Goal: Navigation & Orientation: Find specific page/section

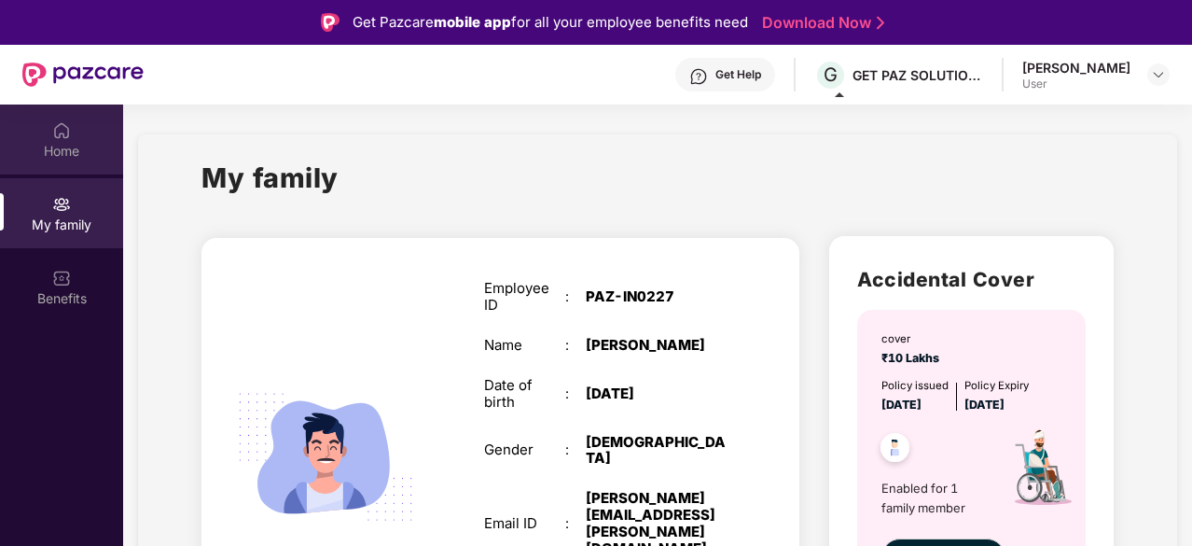
click at [64, 132] on img at bounding box center [61, 130] width 19 height 19
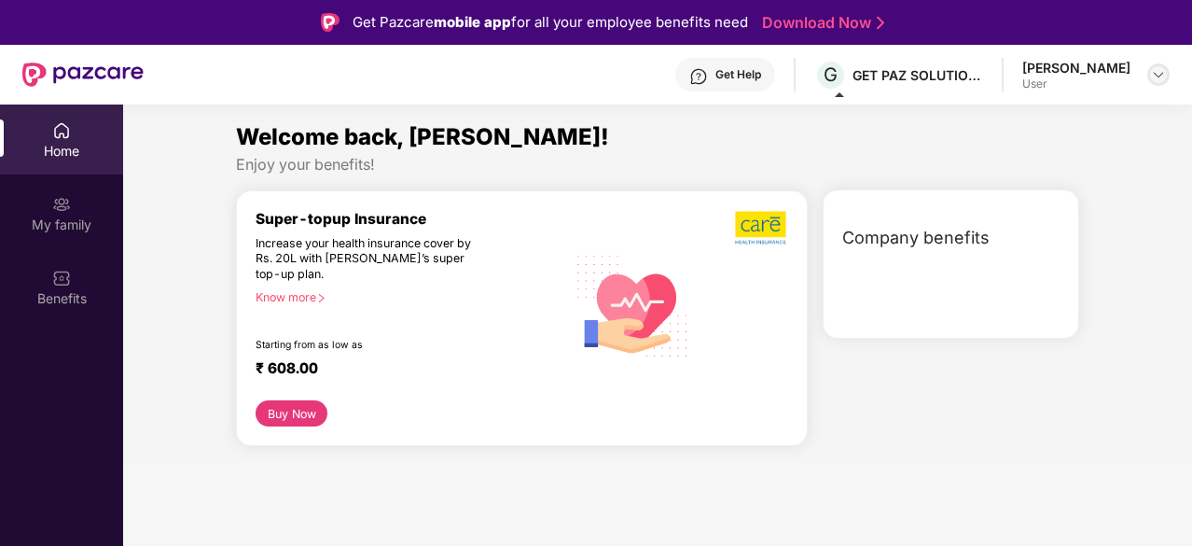
click at [1154, 72] on img at bounding box center [1158, 74] width 15 height 15
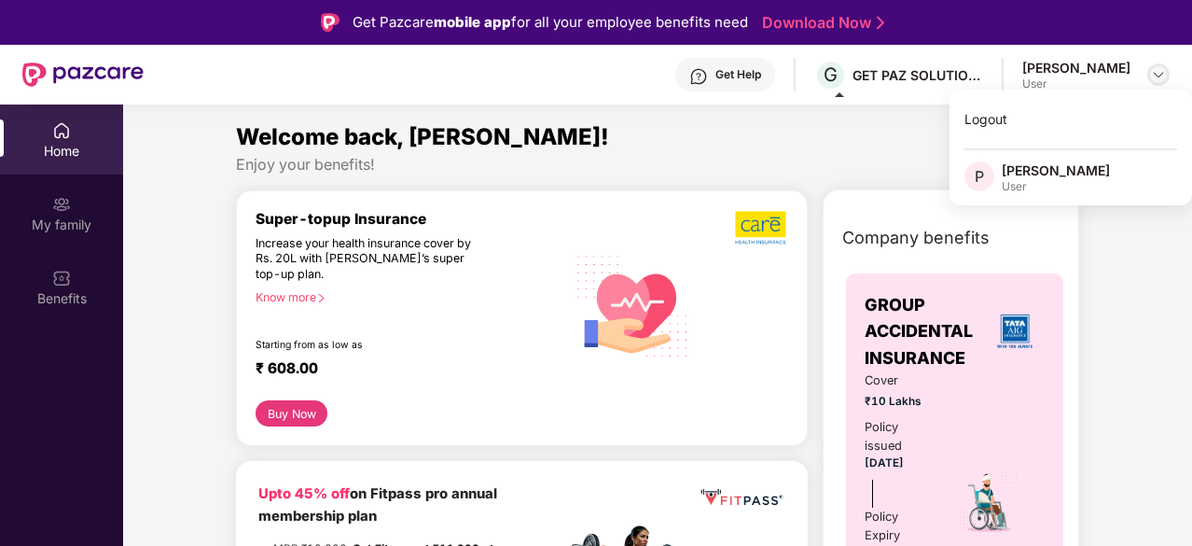
click at [1154, 72] on img at bounding box center [1158, 74] width 15 height 15
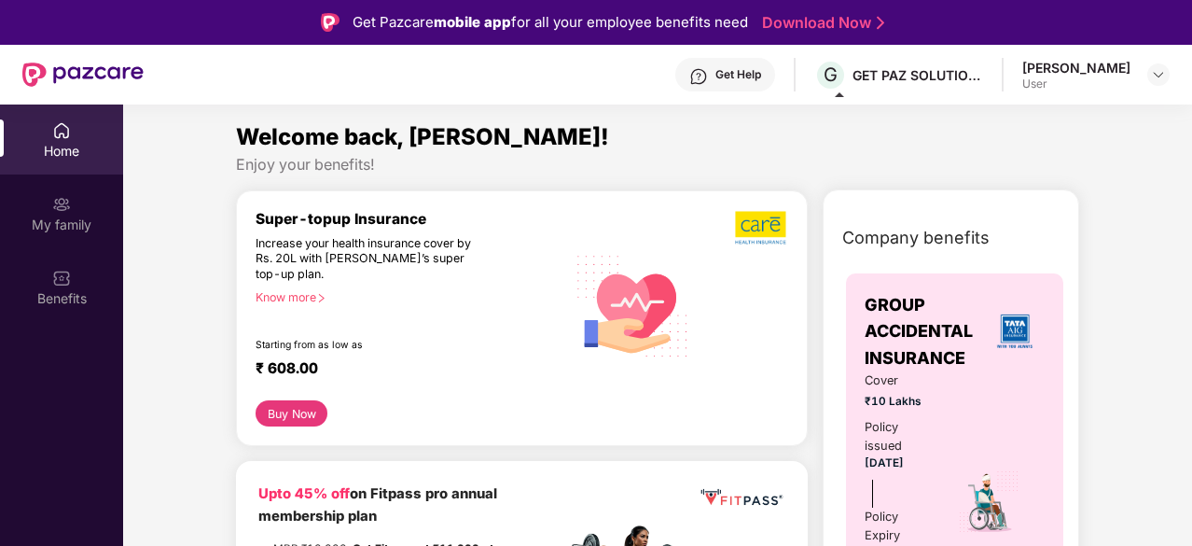
click at [49, 142] on div "Home" at bounding box center [61, 151] width 123 height 19
click at [1153, 68] on img at bounding box center [1158, 74] width 15 height 15
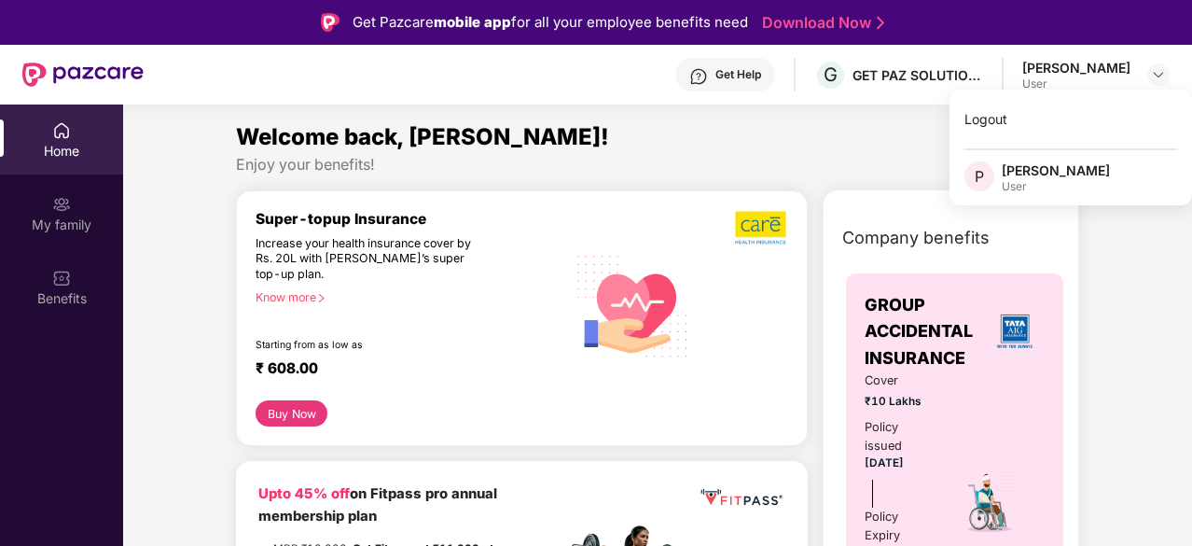
click at [56, 142] on div "Home" at bounding box center [61, 151] width 123 height 19
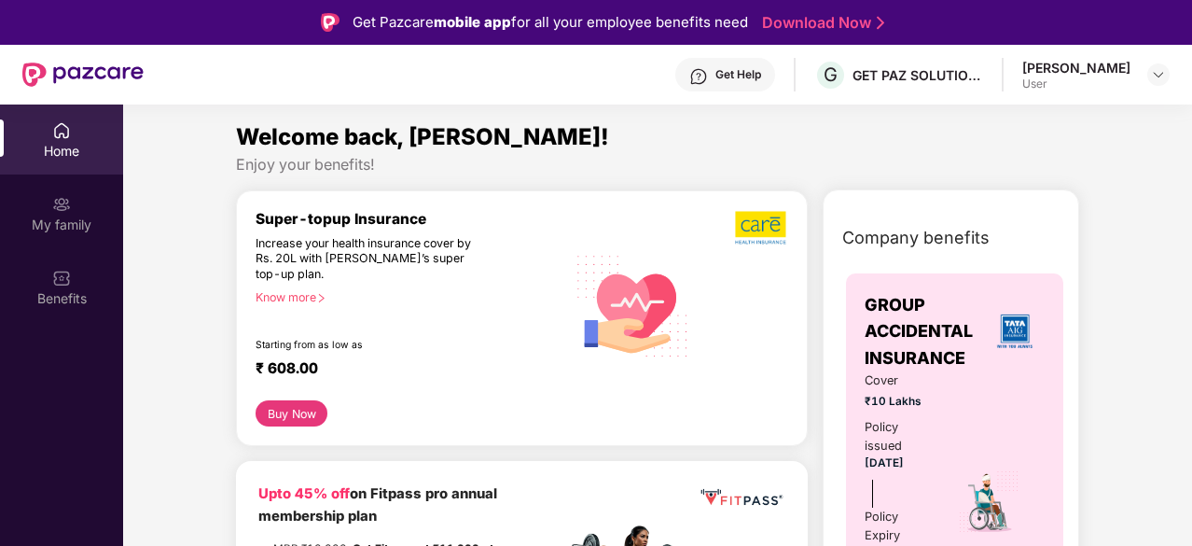
click at [763, 148] on div "Welcome back, [PERSON_NAME]!" at bounding box center [657, 136] width 843 height 35
click at [1136, 77] on div "[PERSON_NAME] User" at bounding box center [1095, 75] width 147 height 33
click at [1166, 76] on div at bounding box center [1158, 74] width 22 height 22
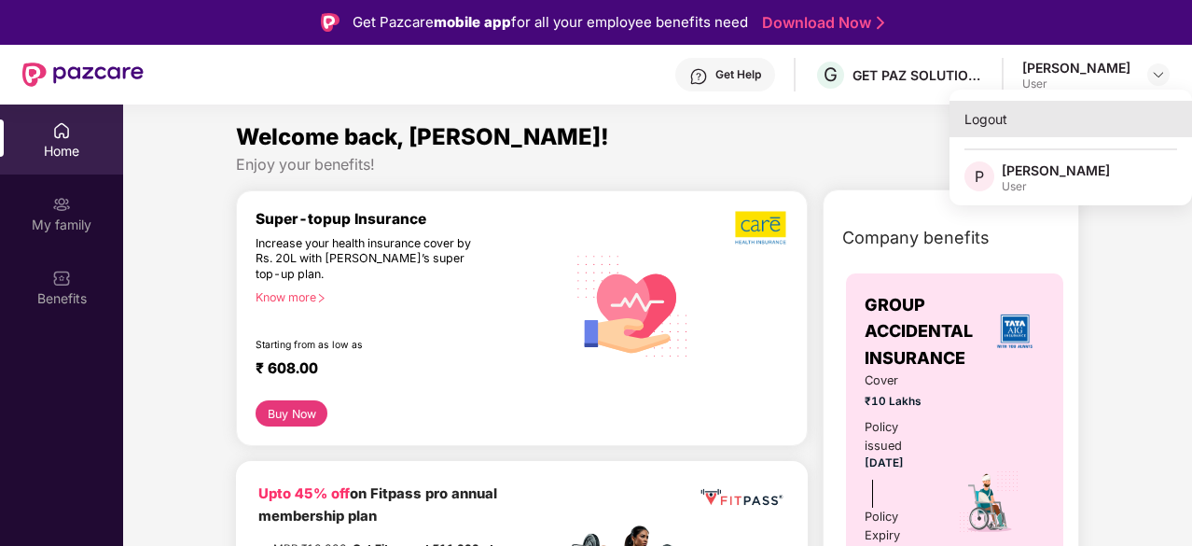
click at [994, 111] on div "Logout" at bounding box center [1070, 119] width 242 height 36
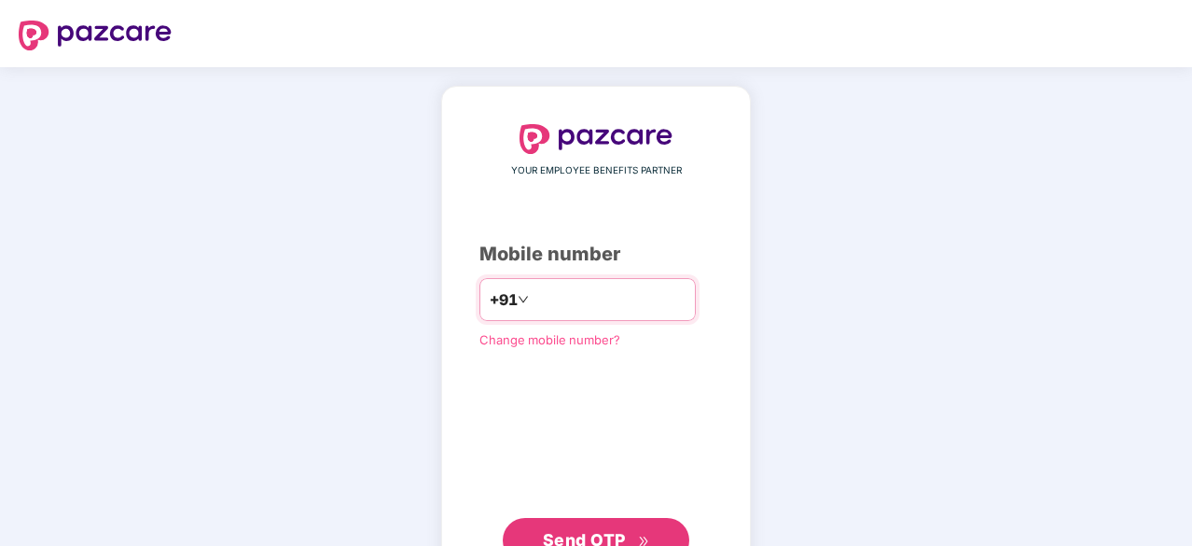
click at [542, 287] on input "number" at bounding box center [608, 299] width 153 height 30
type input "**********"
click at [638, 529] on span "Send OTP" at bounding box center [596, 538] width 107 height 26
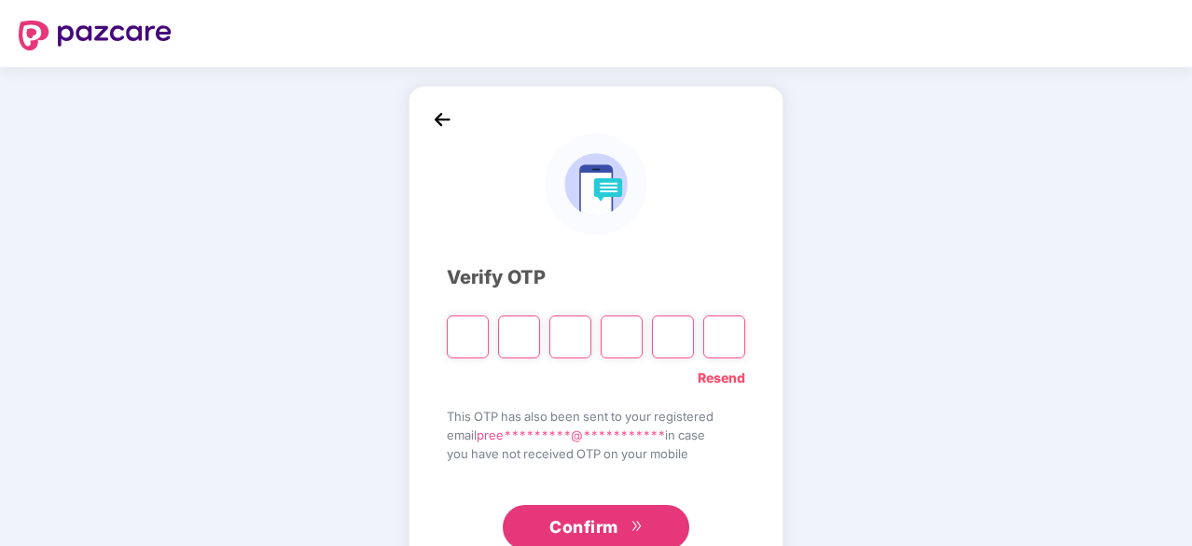
type input "*"
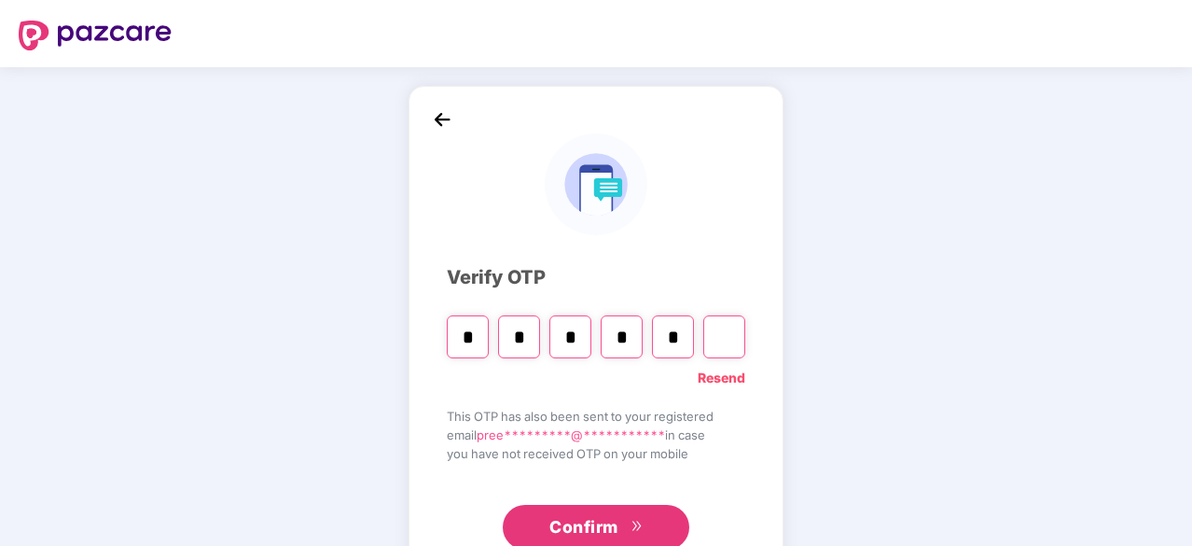
type input "*"
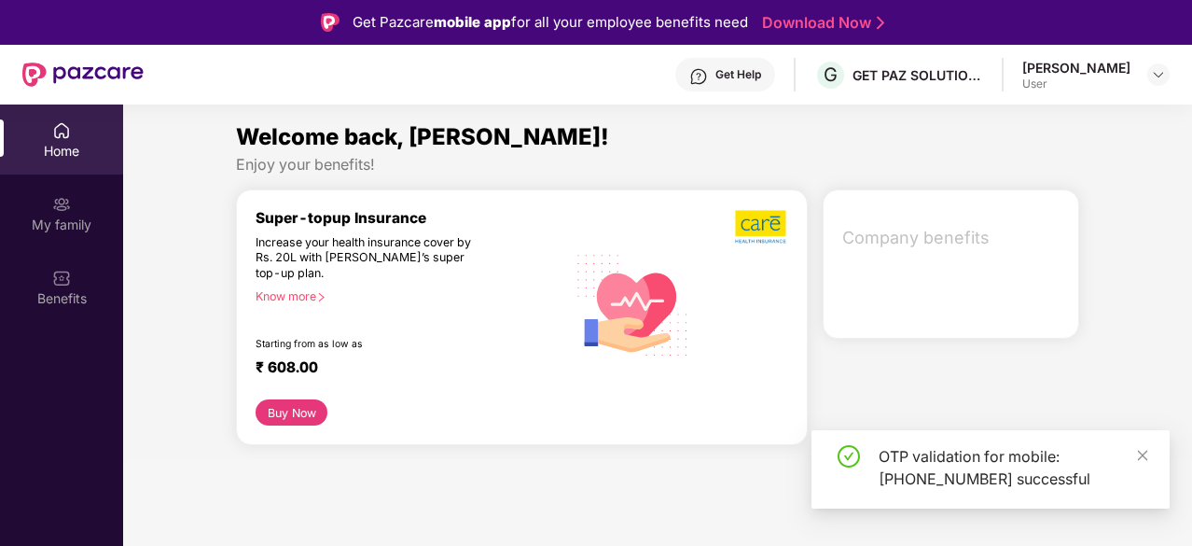
click at [54, 135] on img at bounding box center [61, 130] width 19 height 19
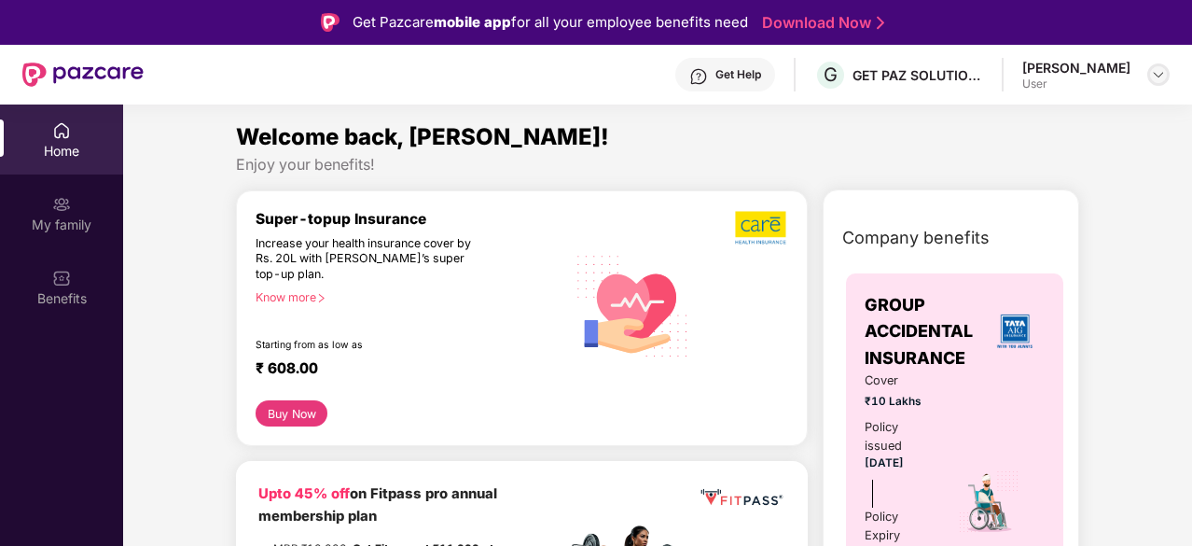
click at [1153, 68] on img at bounding box center [1158, 74] width 15 height 15
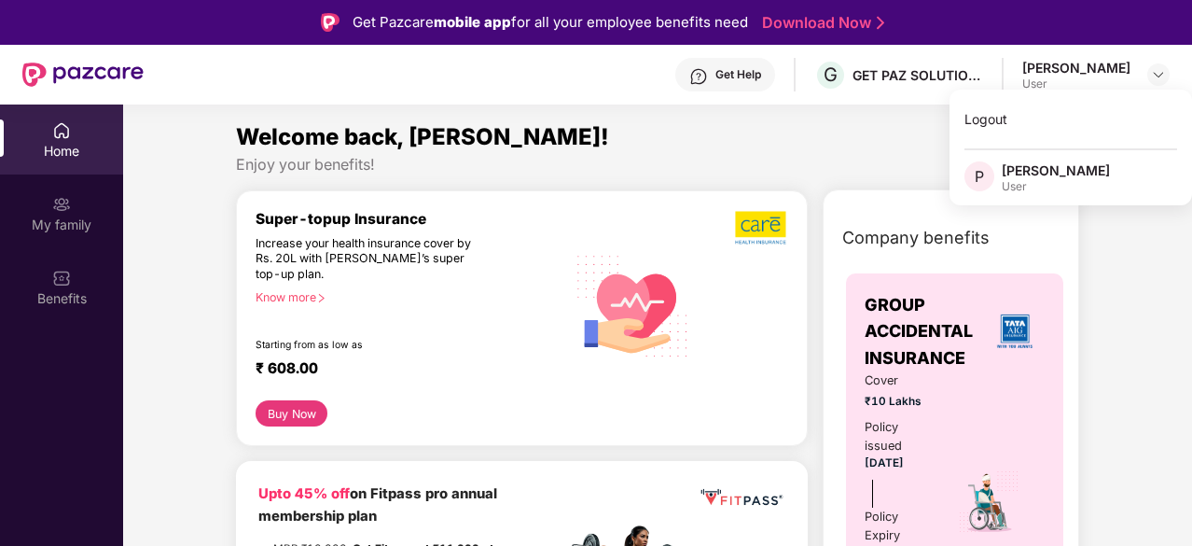
click at [765, 141] on div "Welcome back, [PERSON_NAME]!" at bounding box center [657, 136] width 843 height 35
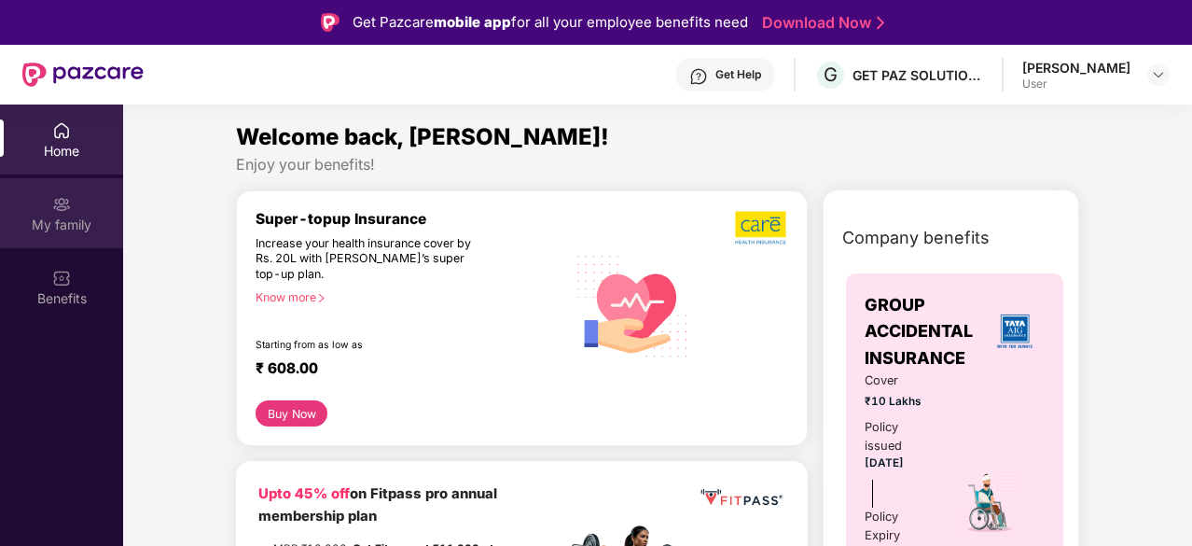
click at [50, 210] on div "My family" at bounding box center [61, 213] width 123 height 70
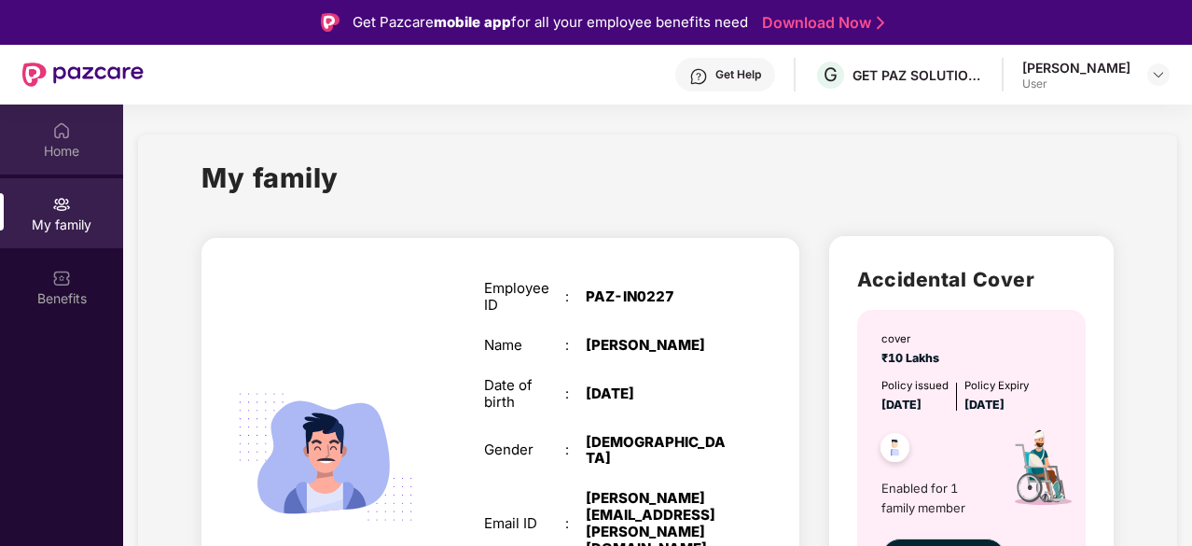
click at [60, 131] on img at bounding box center [61, 130] width 19 height 19
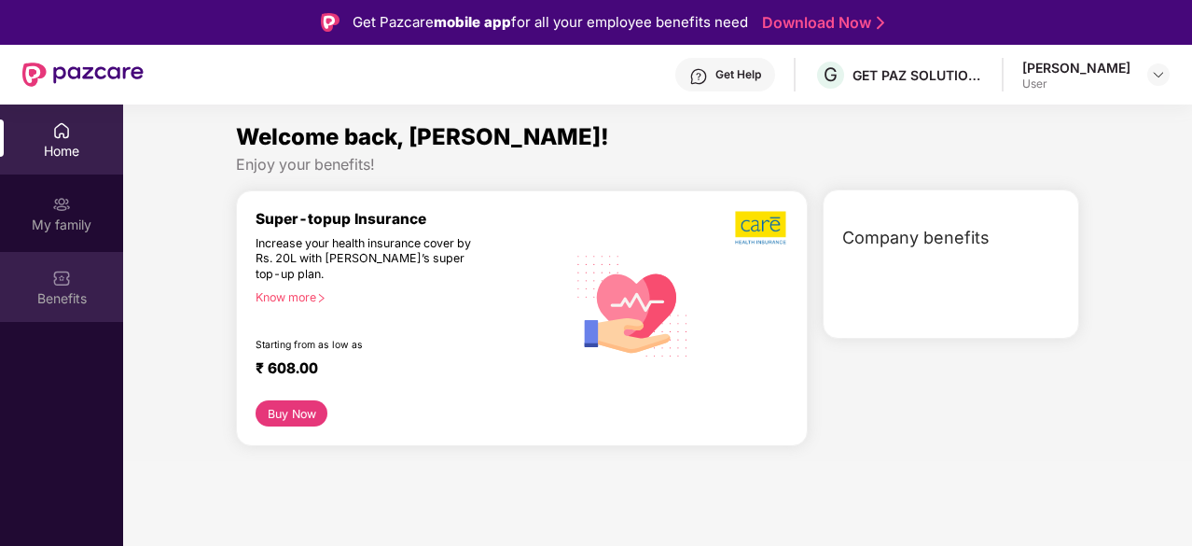
click at [62, 296] on div "Benefits" at bounding box center [61, 298] width 123 height 19
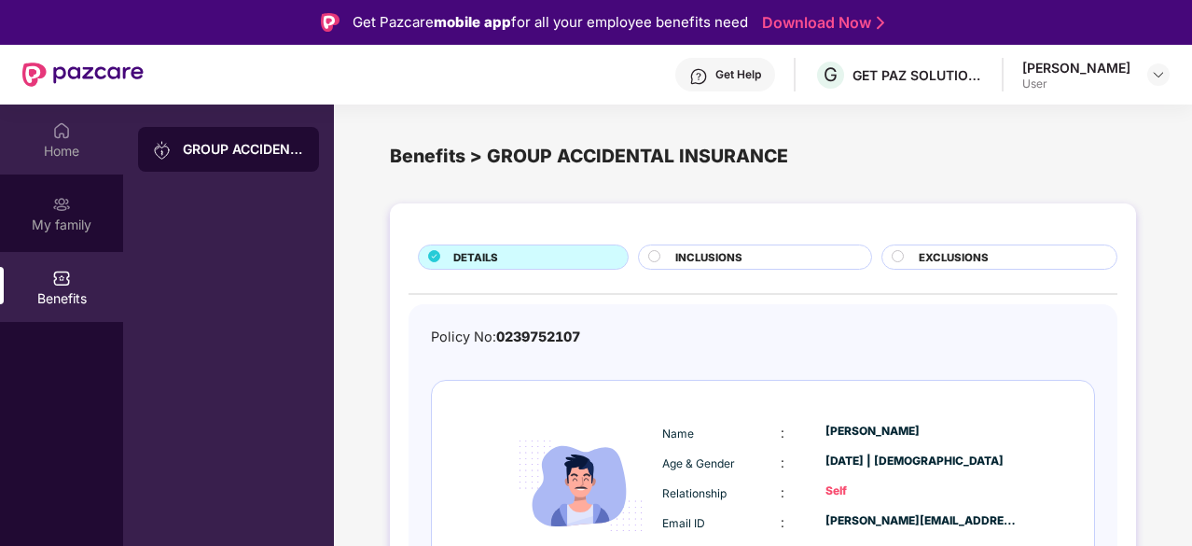
click at [37, 137] on div "Home" at bounding box center [61, 139] width 123 height 70
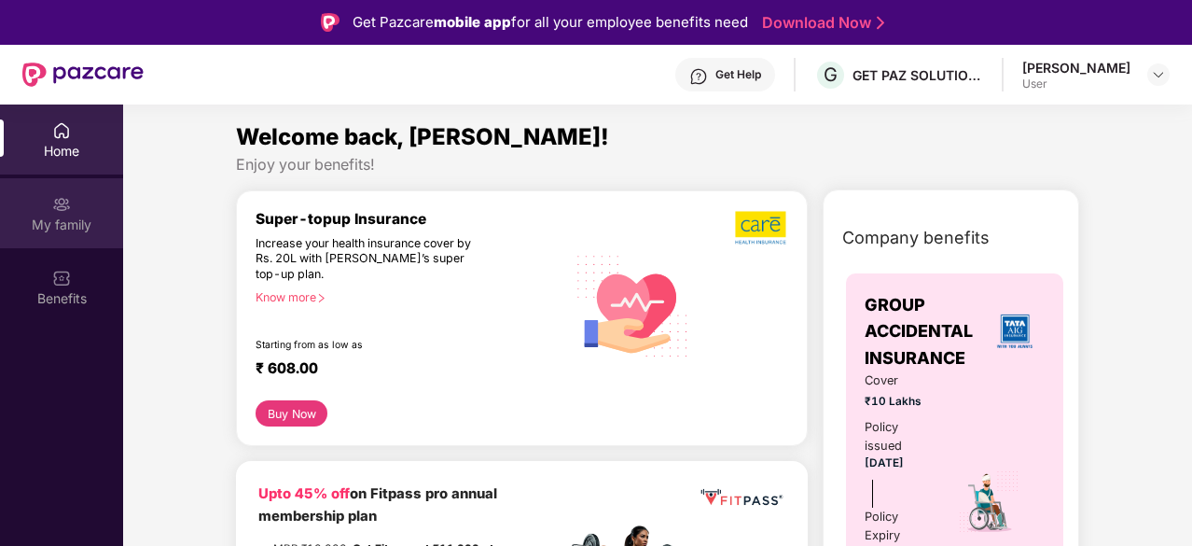
click at [75, 204] on div "My family" at bounding box center [61, 213] width 123 height 70
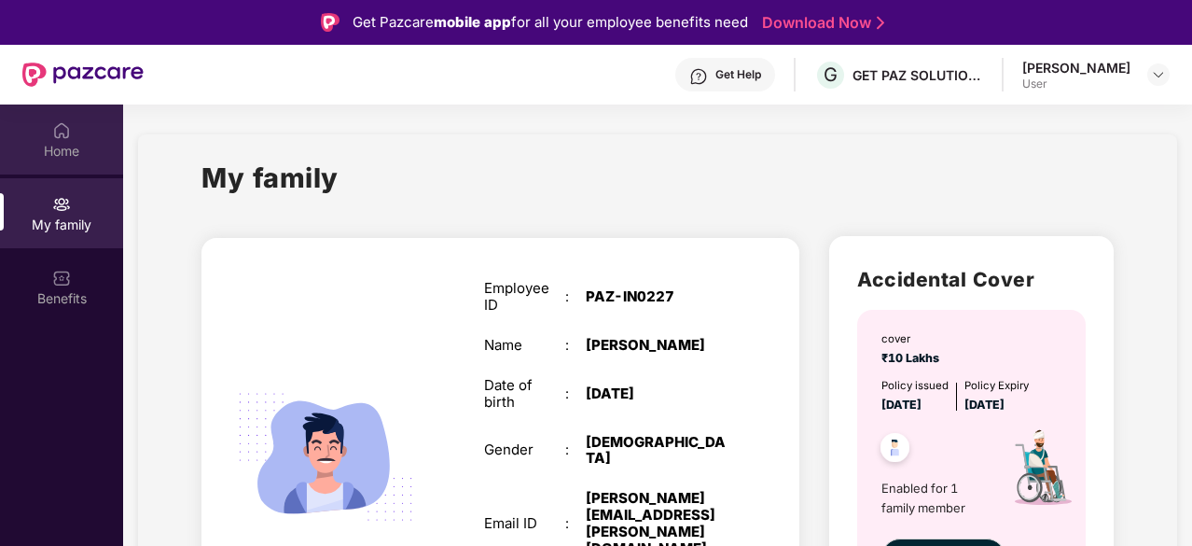
click at [53, 134] on img at bounding box center [61, 130] width 19 height 19
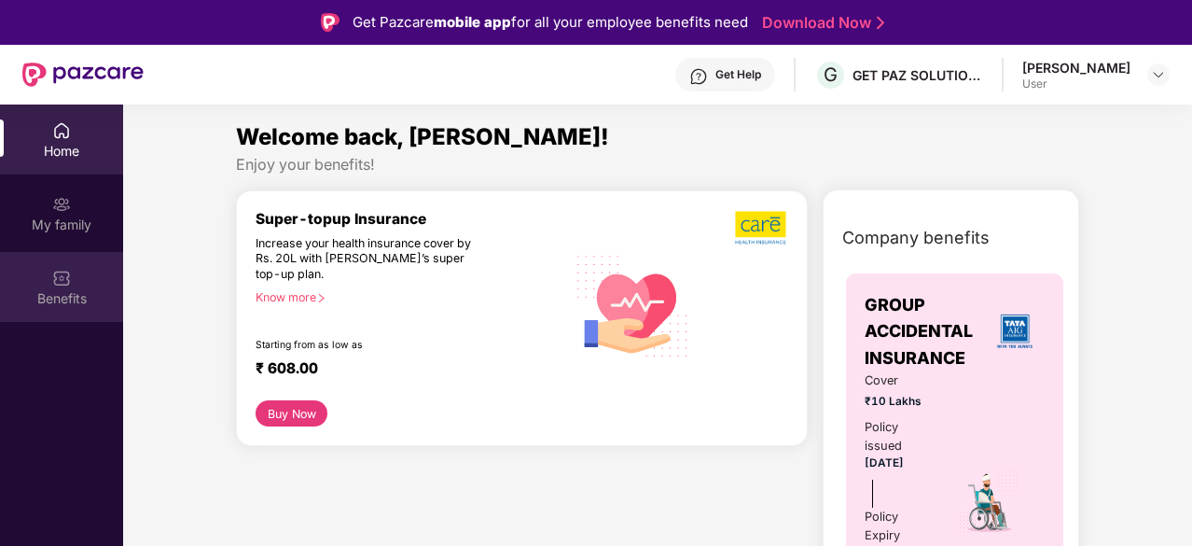
click at [58, 269] on img at bounding box center [61, 278] width 19 height 19
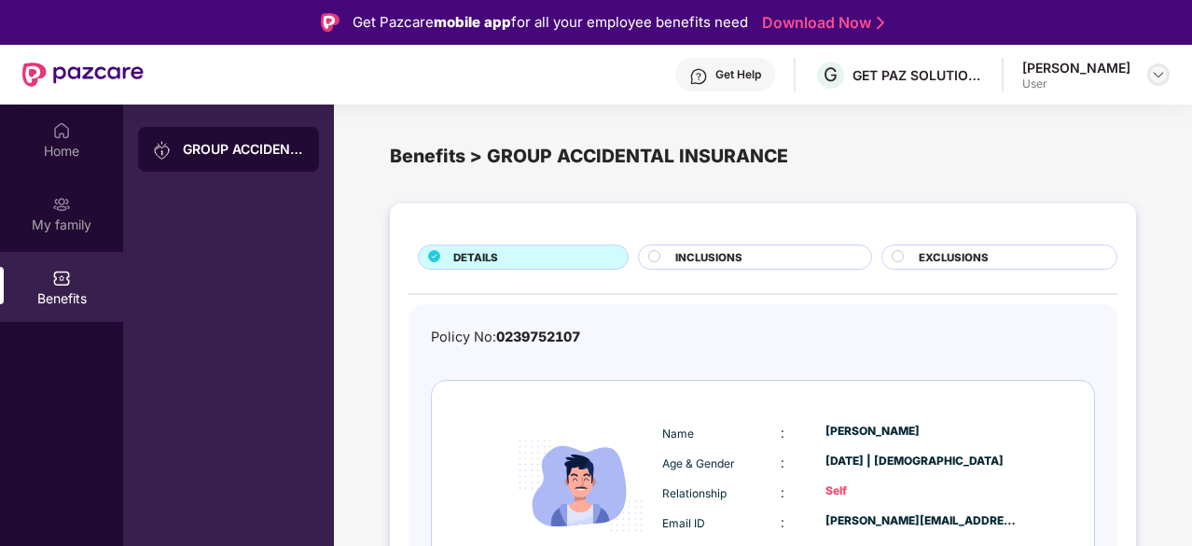
click at [1155, 72] on img at bounding box center [1158, 74] width 15 height 15
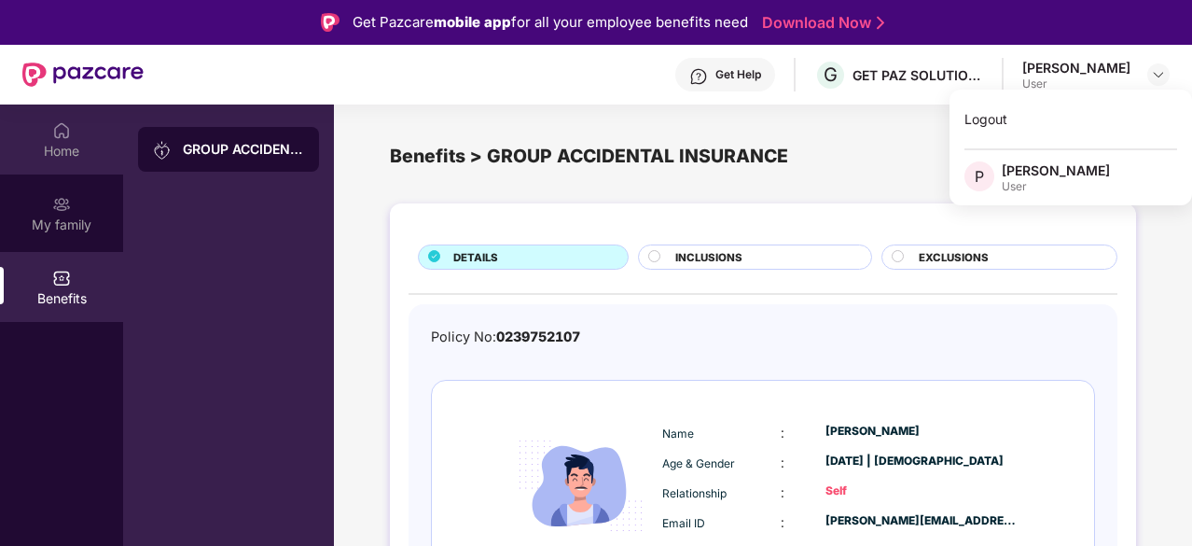
click at [49, 142] on div "Home" at bounding box center [61, 151] width 123 height 19
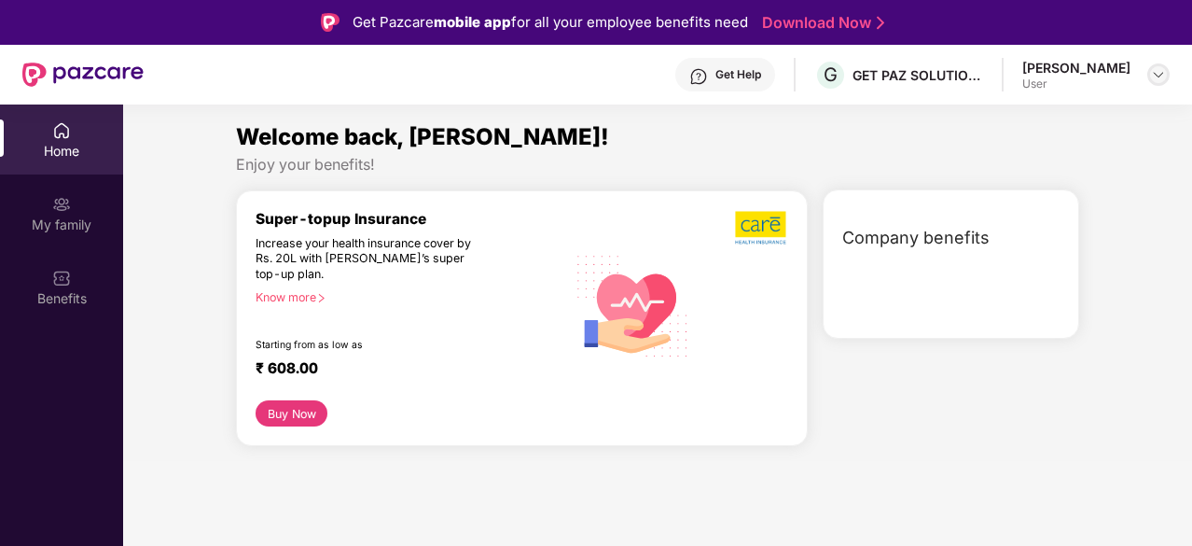
click at [1150, 76] on div at bounding box center [1158, 74] width 22 height 22
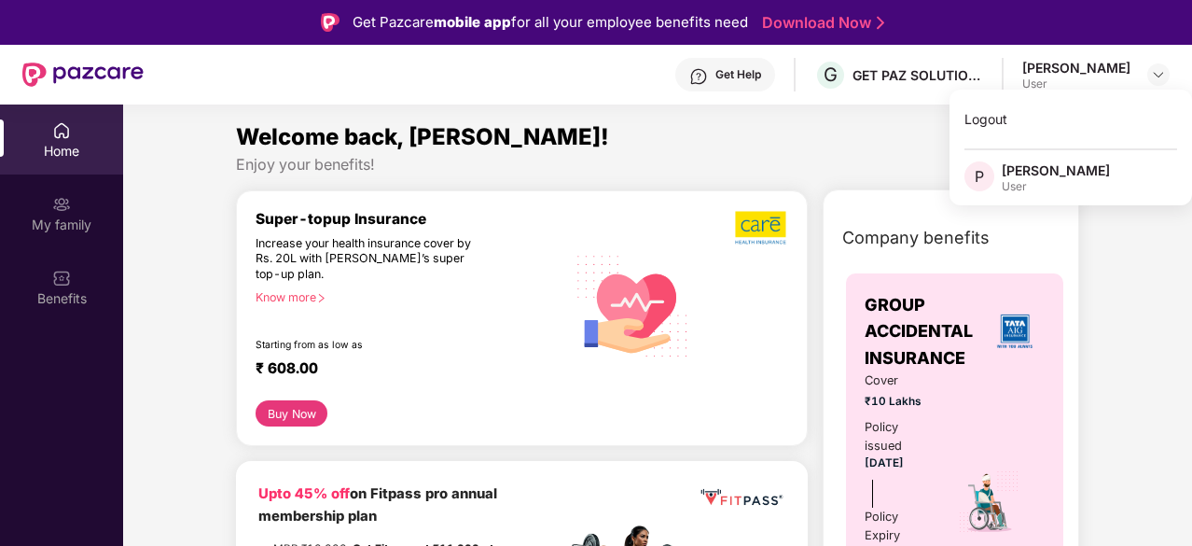
click at [60, 137] on img at bounding box center [61, 130] width 19 height 19
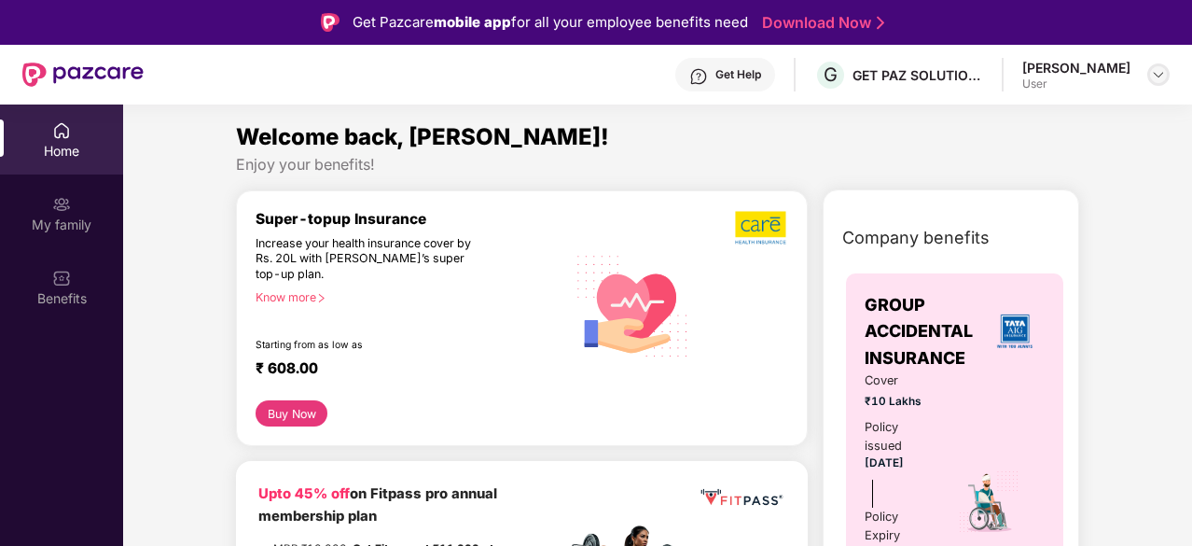
click at [1168, 70] on div at bounding box center [1158, 74] width 22 height 22
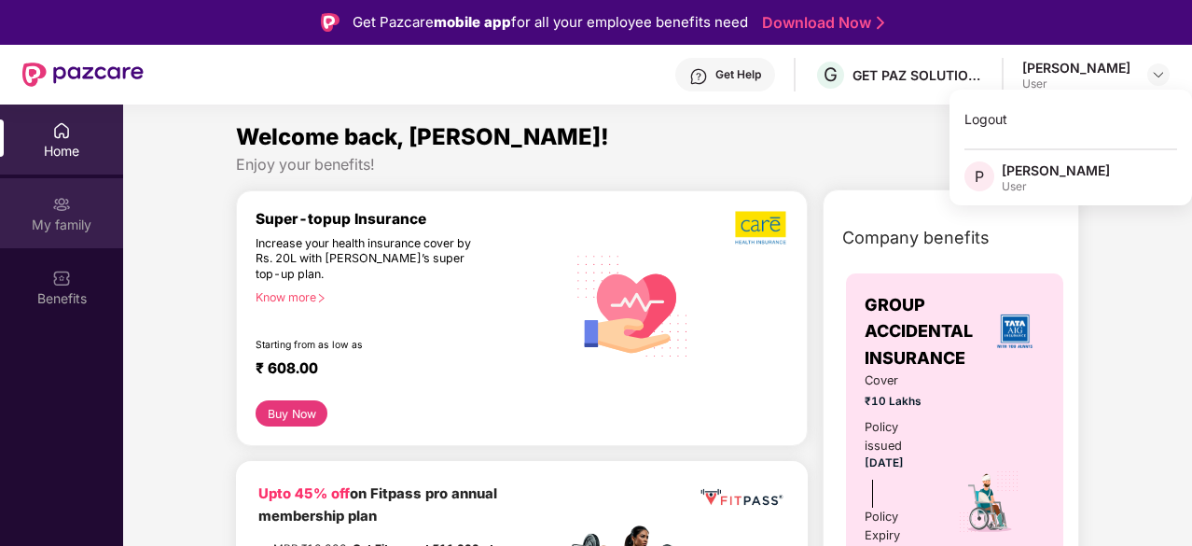
click at [58, 210] on img at bounding box center [61, 204] width 19 height 19
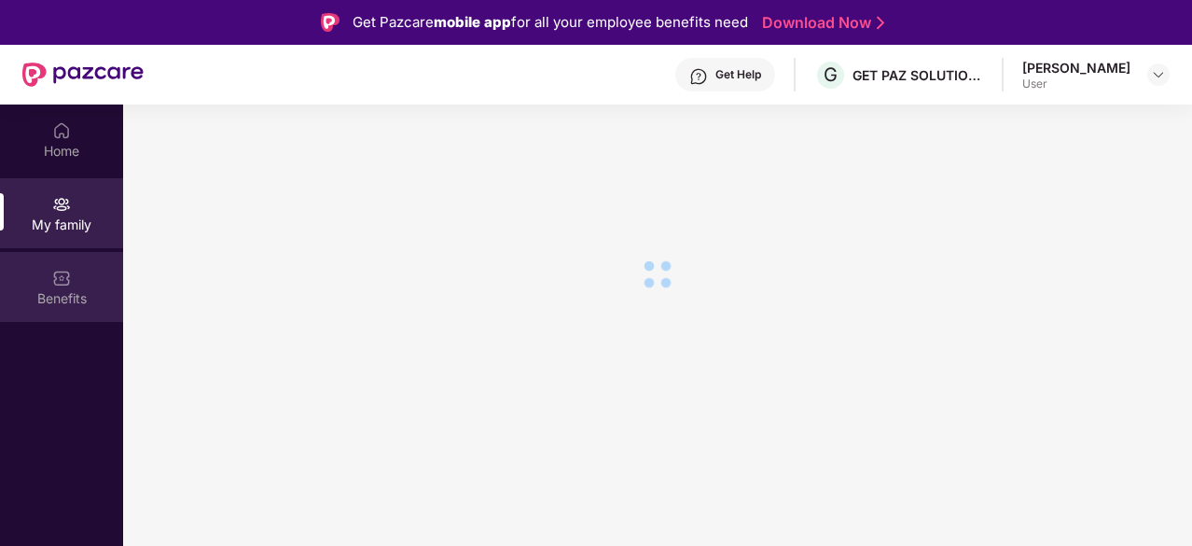
click at [58, 277] on img at bounding box center [61, 278] width 19 height 19
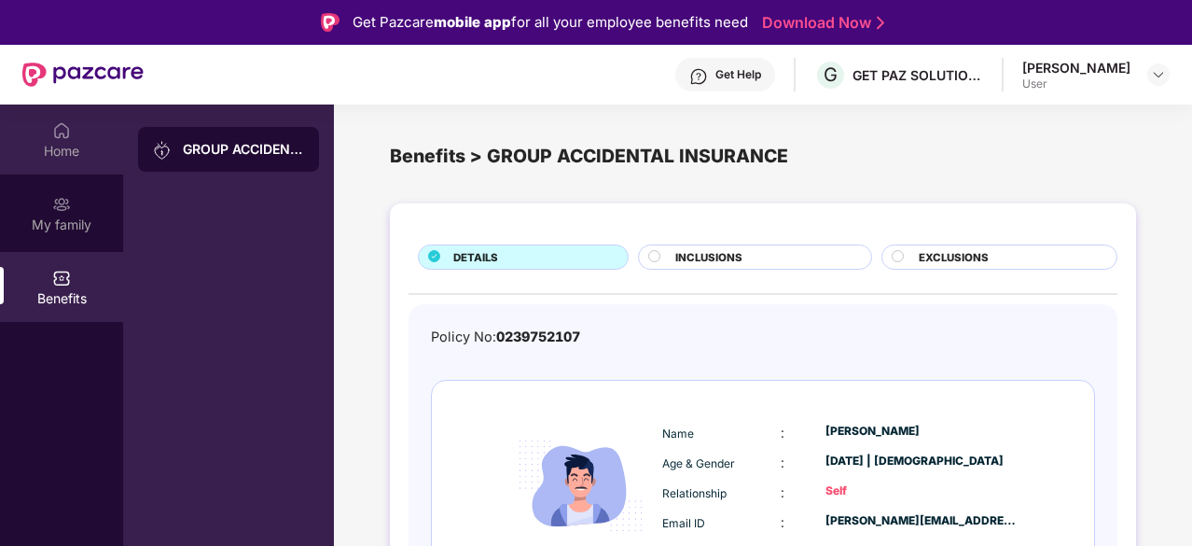
click at [62, 129] on img at bounding box center [61, 130] width 19 height 19
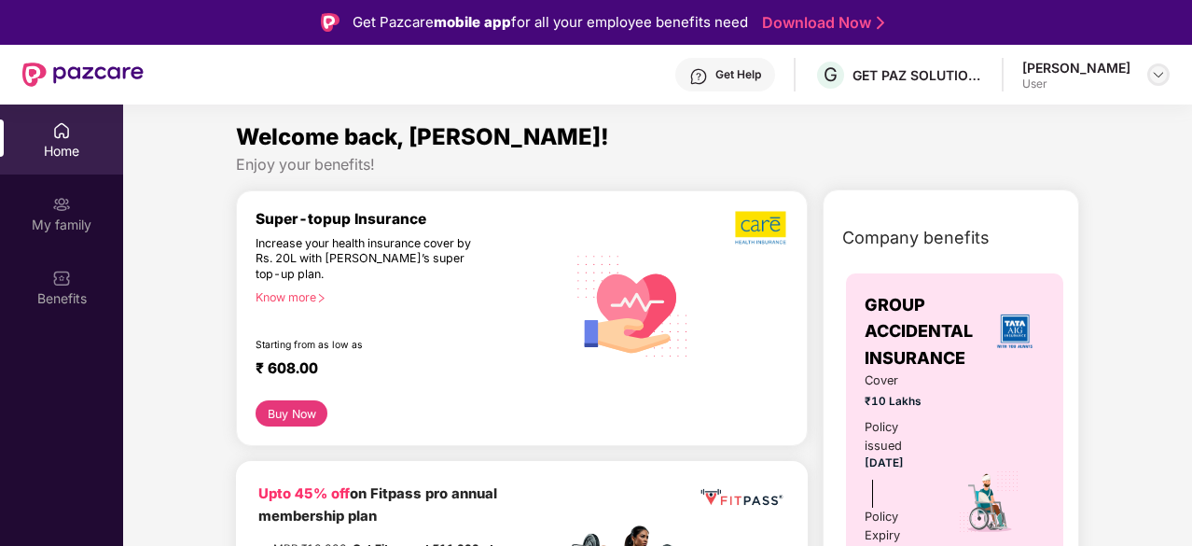
click at [1153, 79] on img at bounding box center [1158, 74] width 15 height 15
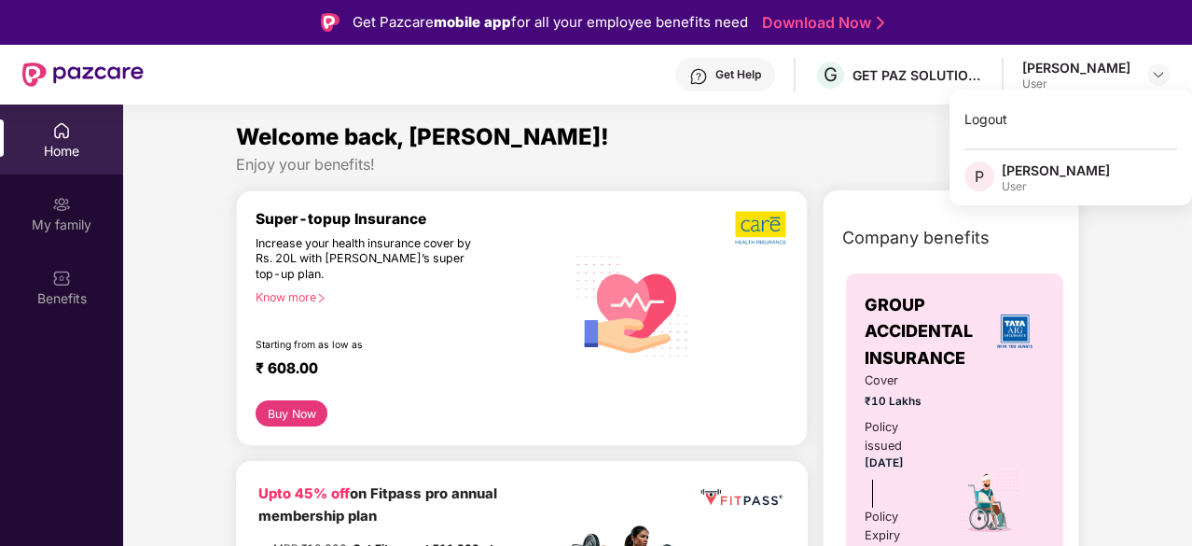
click at [809, 171] on div "Enjoy your benefits!" at bounding box center [657, 165] width 843 height 20
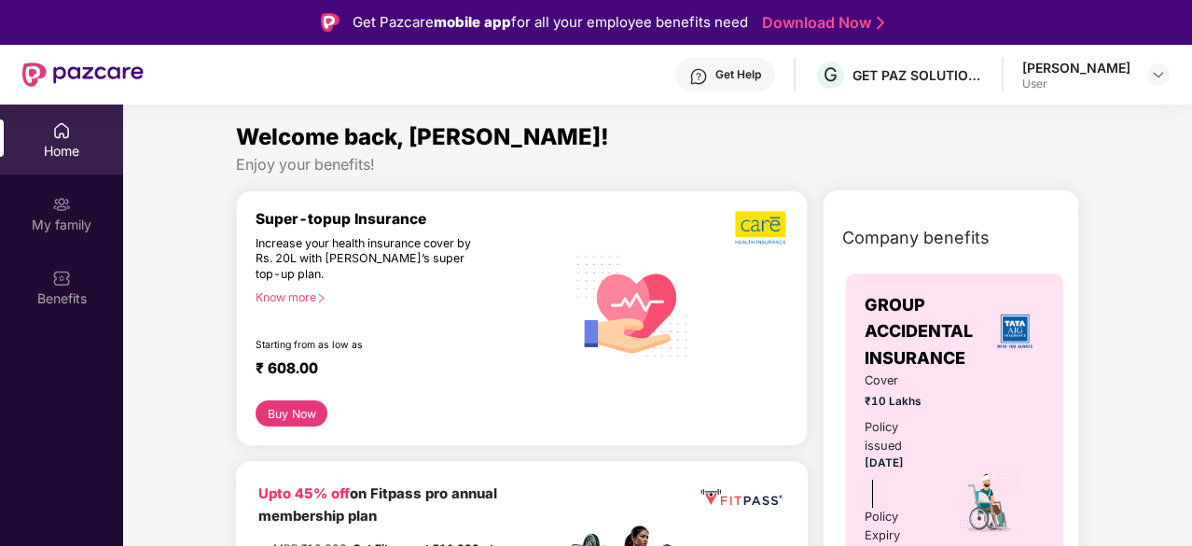
click at [877, 18] on link "Download Now" at bounding box center [820, 23] width 117 height 20
click at [1158, 69] on img at bounding box center [1158, 74] width 15 height 15
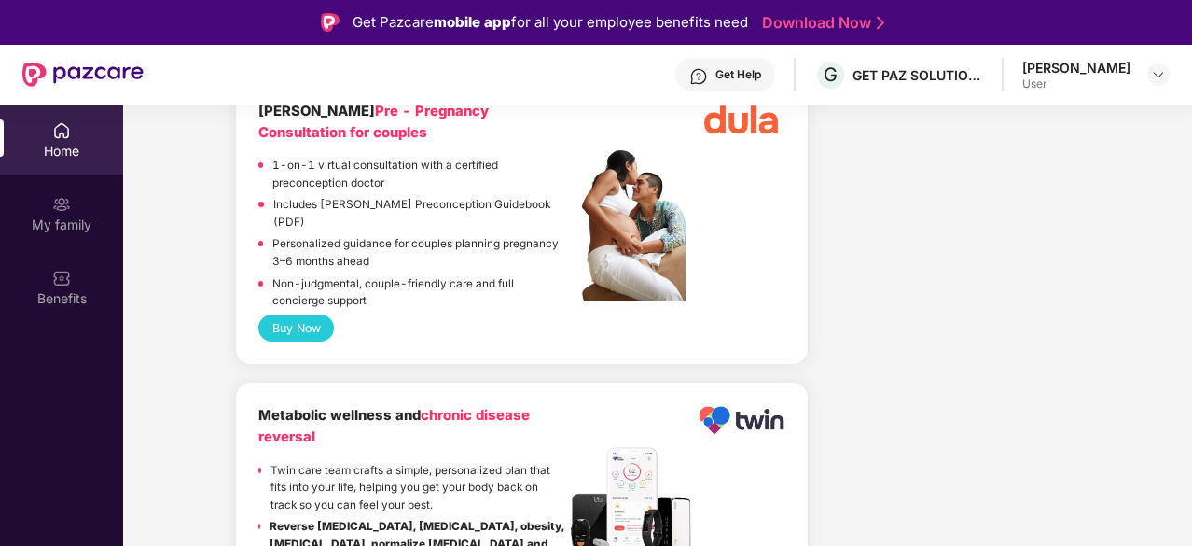
scroll to position [104, 0]
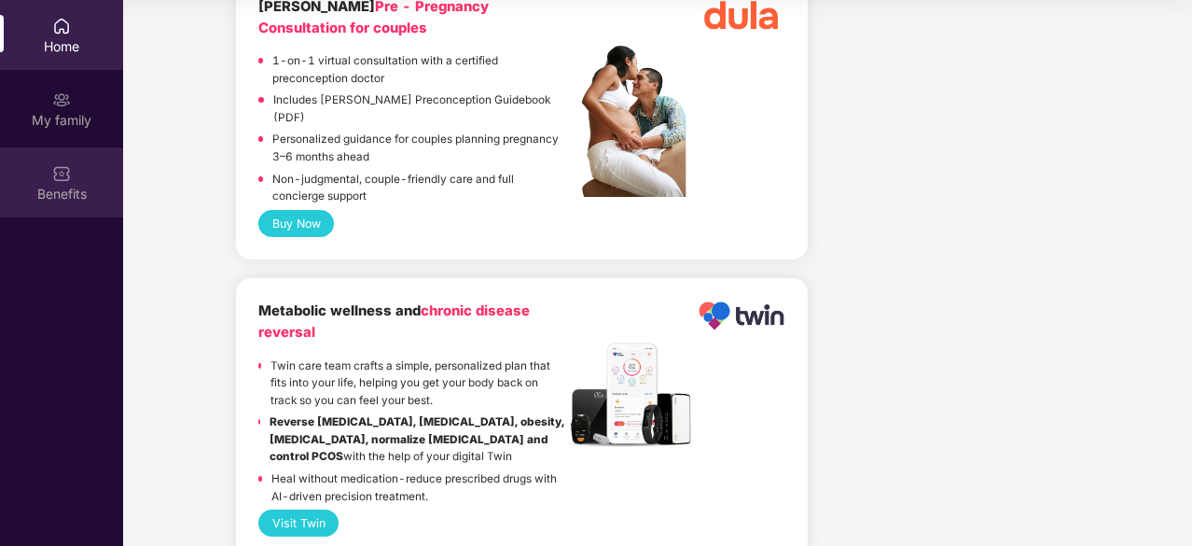
click at [71, 174] on div "Benefits" at bounding box center [61, 182] width 123 height 70
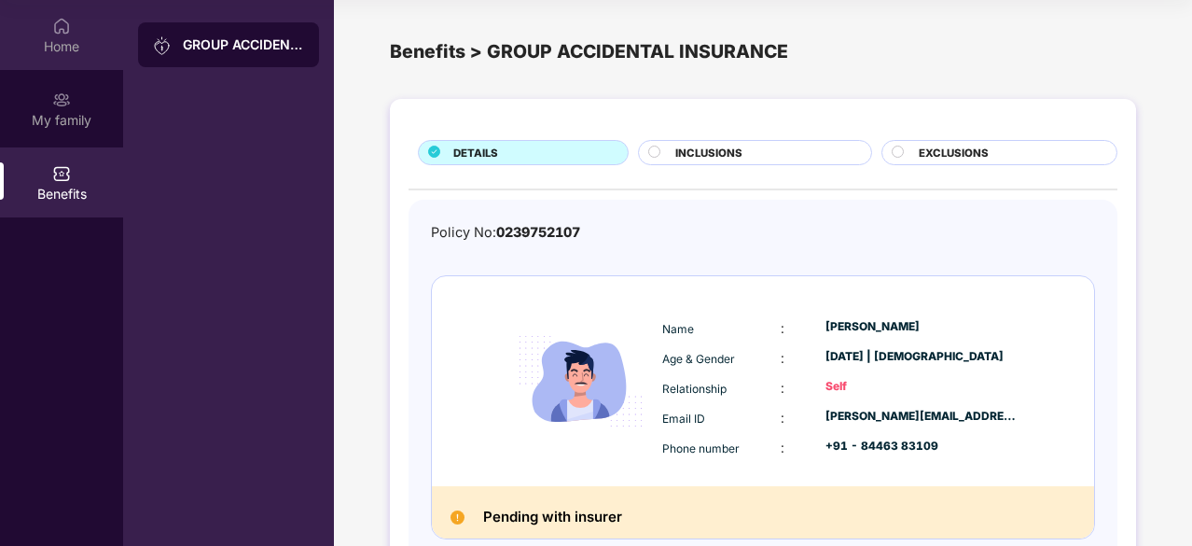
click at [64, 29] on img at bounding box center [61, 26] width 19 height 19
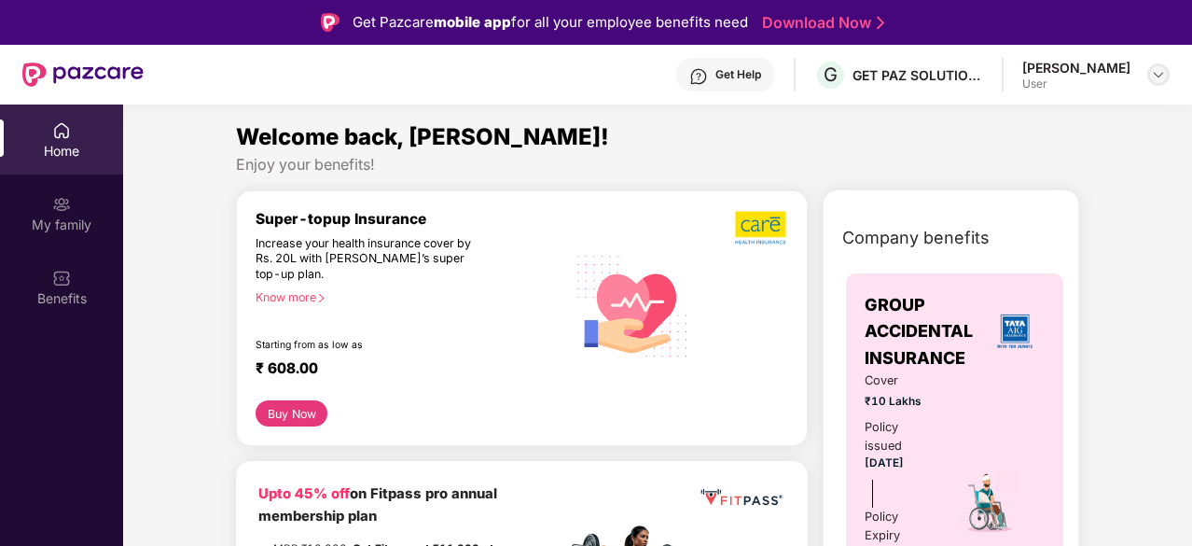
click at [1162, 71] on img at bounding box center [1158, 74] width 15 height 15
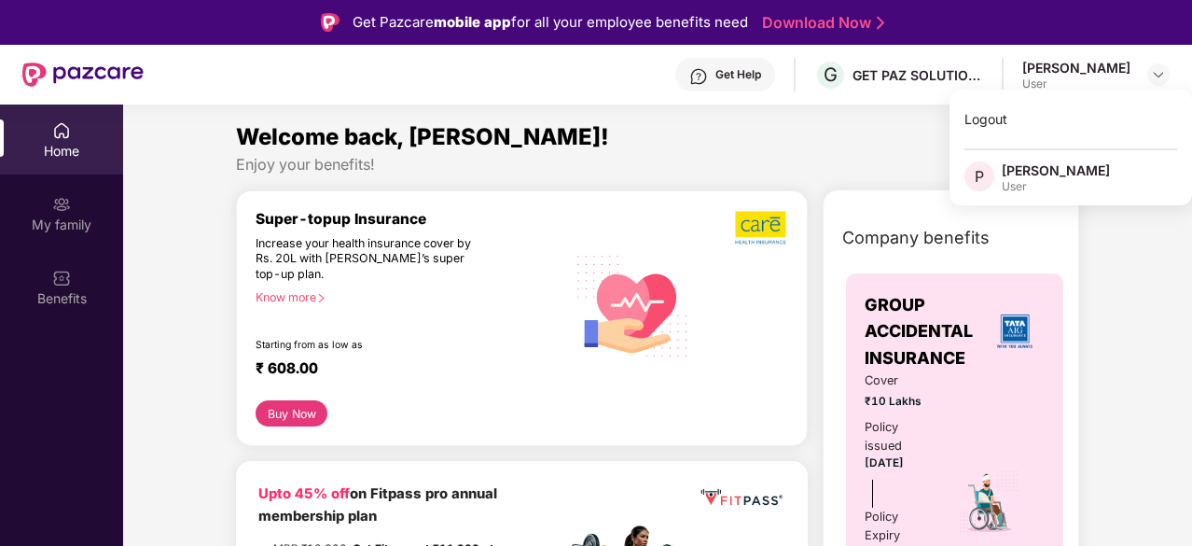
click at [50, 135] on div "Home" at bounding box center [61, 139] width 123 height 70
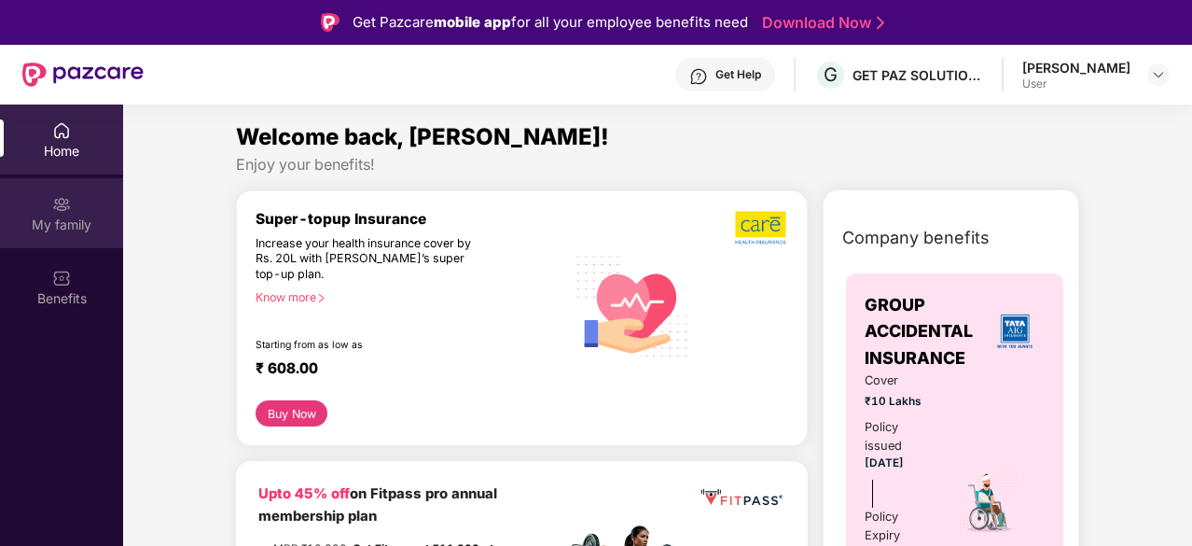
click at [54, 196] on img at bounding box center [61, 204] width 19 height 19
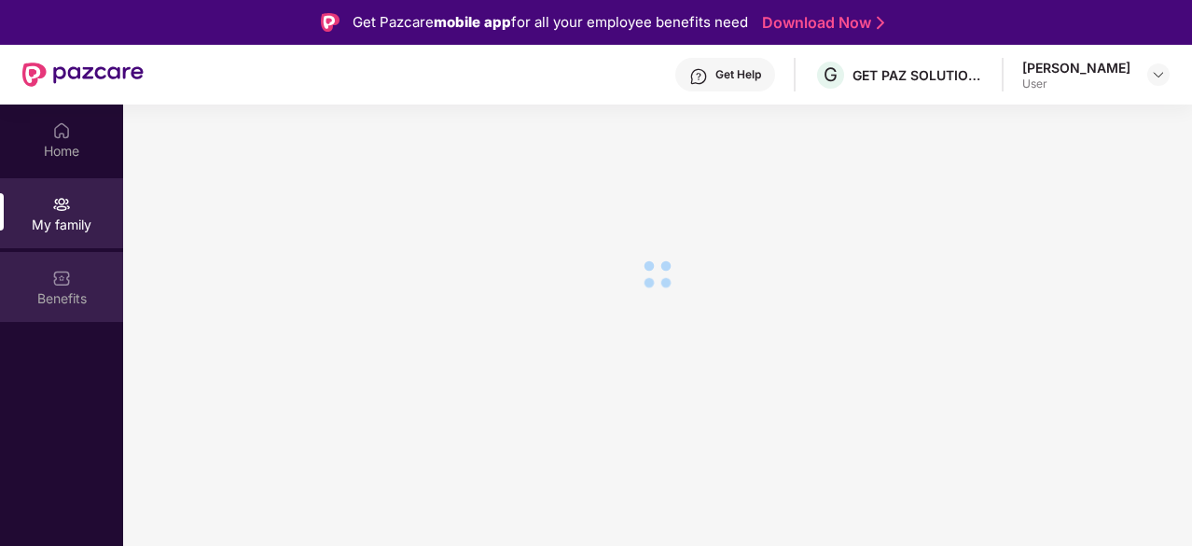
click at [59, 289] on div "Benefits" at bounding box center [61, 298] width 123 height 19
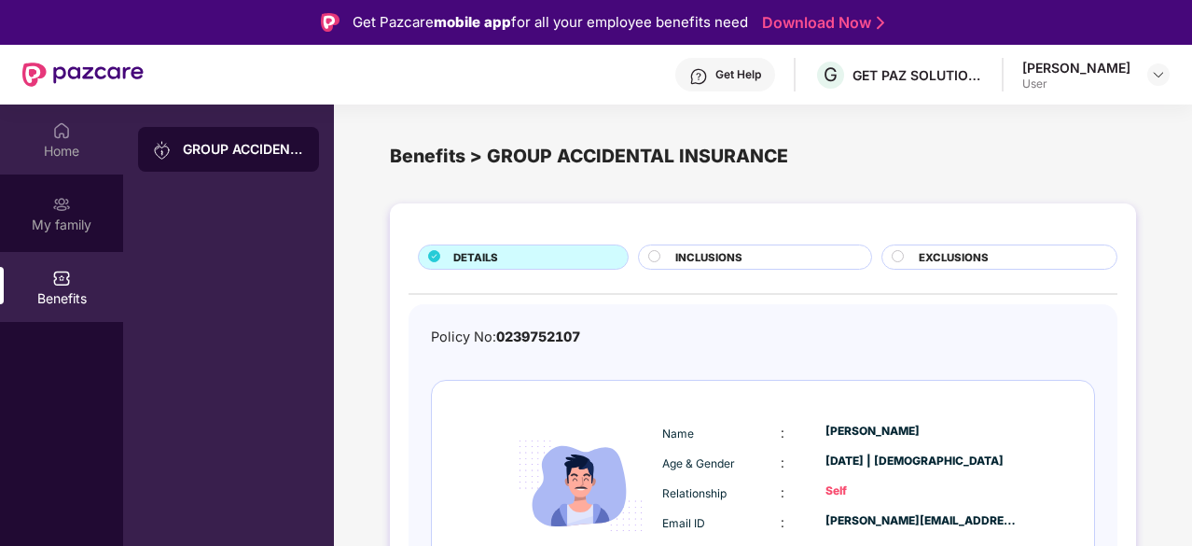
click at [85, 154] on div "Home" at bounding box center [61, 151] width 123 height 19
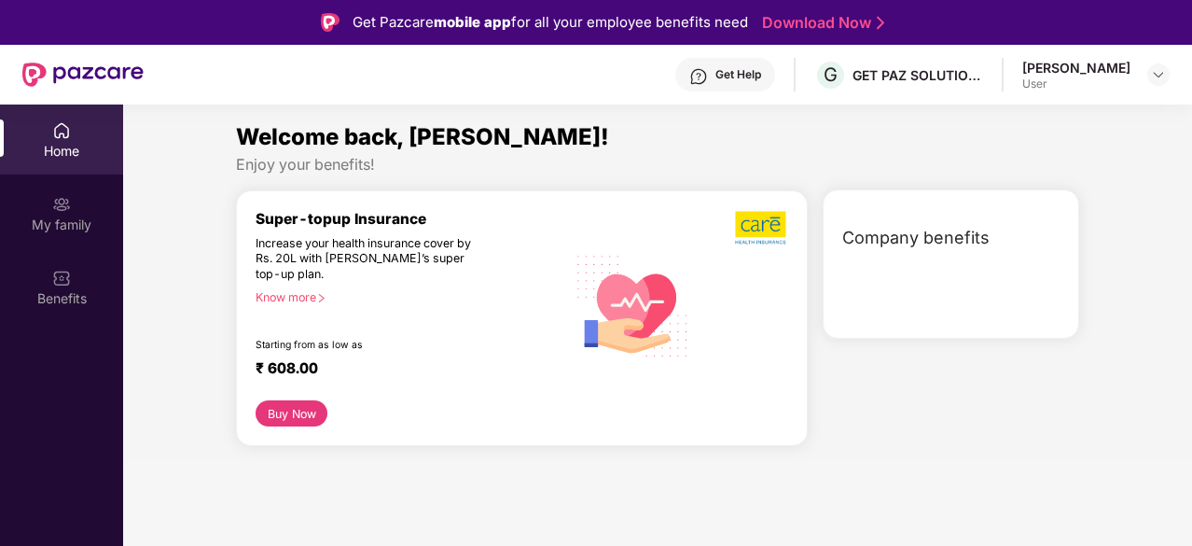
click at [1155, 86] on div "[PERSON_NAME] User" at bounding box center [1095, 75] width 147 height 33
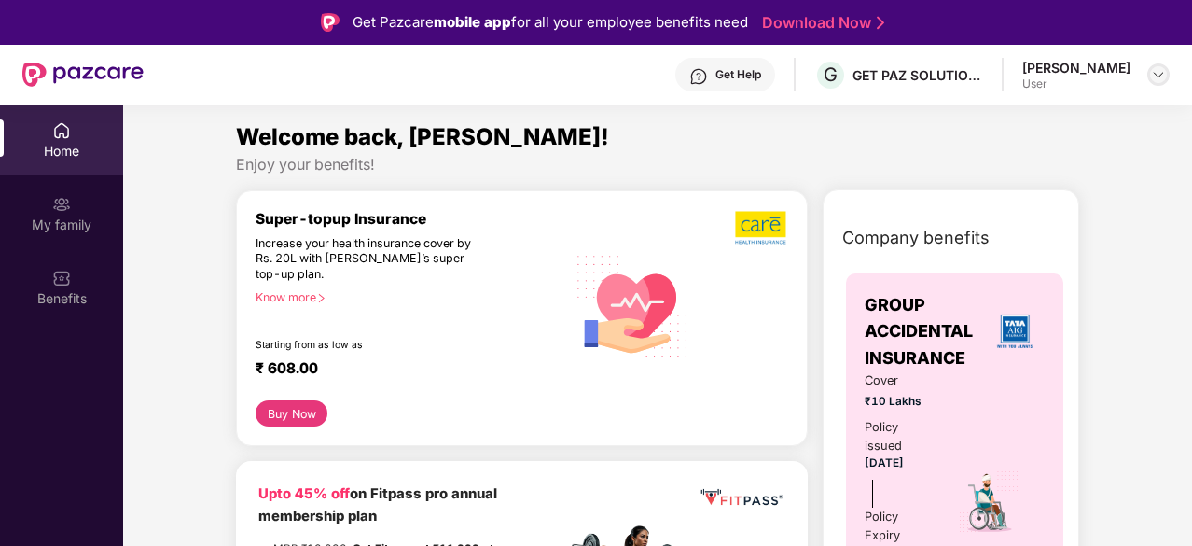
click at [1155, 79] on img at bounding box center [1158, 74] width 15 height 15
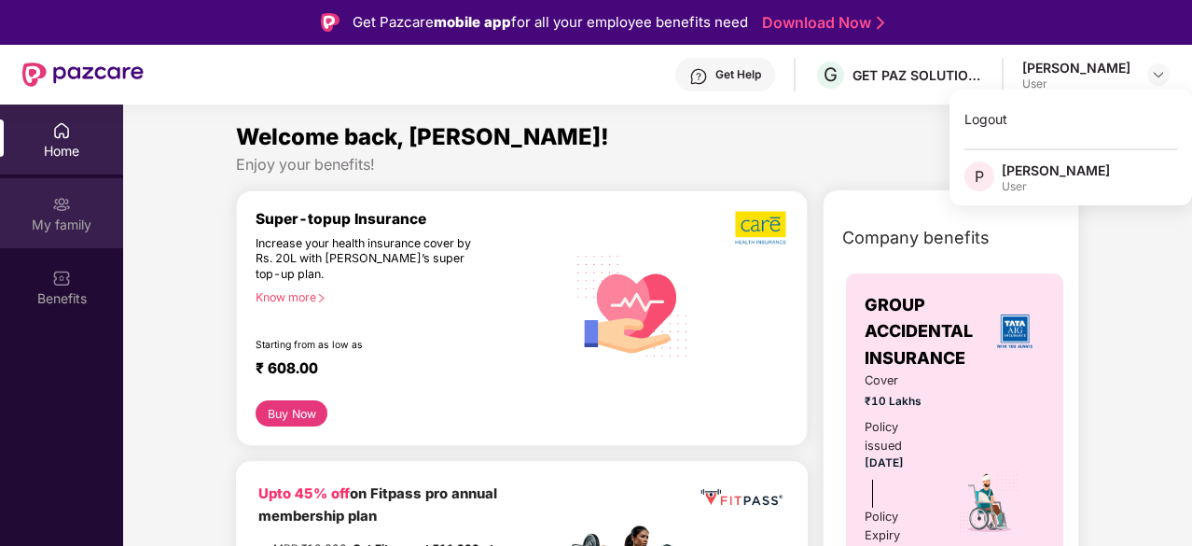
click at [63, 214] on div "My family" at bounding box center [61, 213] width 123 height 70
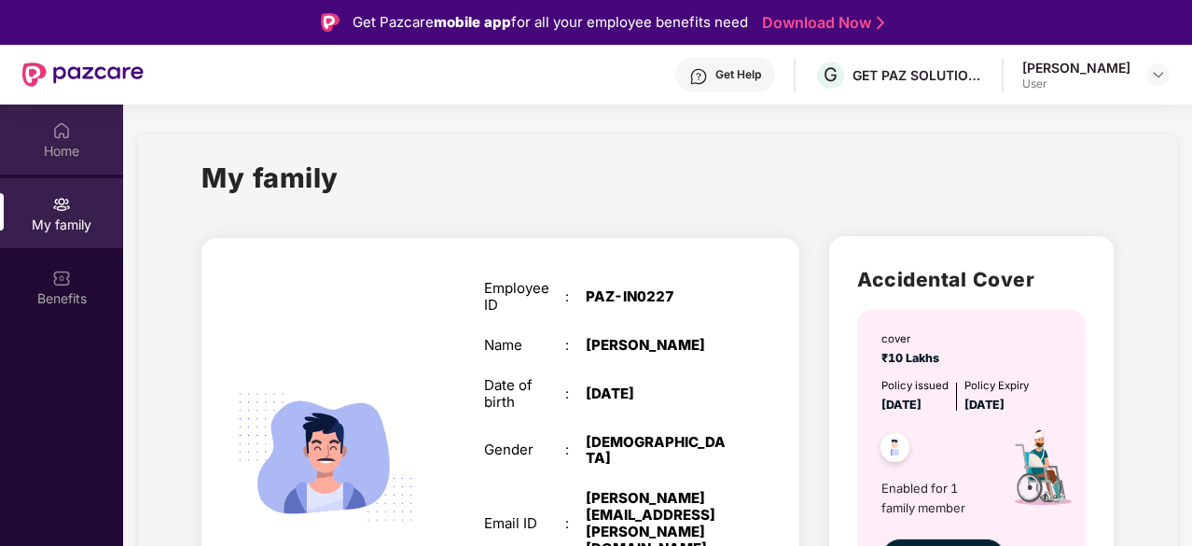
click at [54, 137] on img at bounding box center [61, 130] width 19 height 19
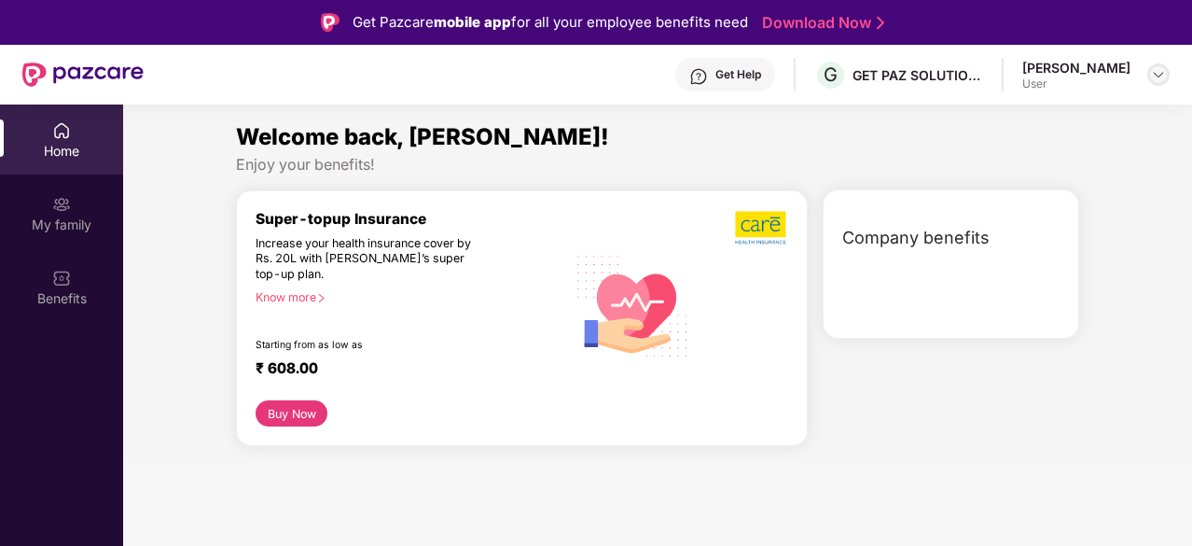
click at [1164, 75] on img at bounding box center [1158, 74] width 15 height 15
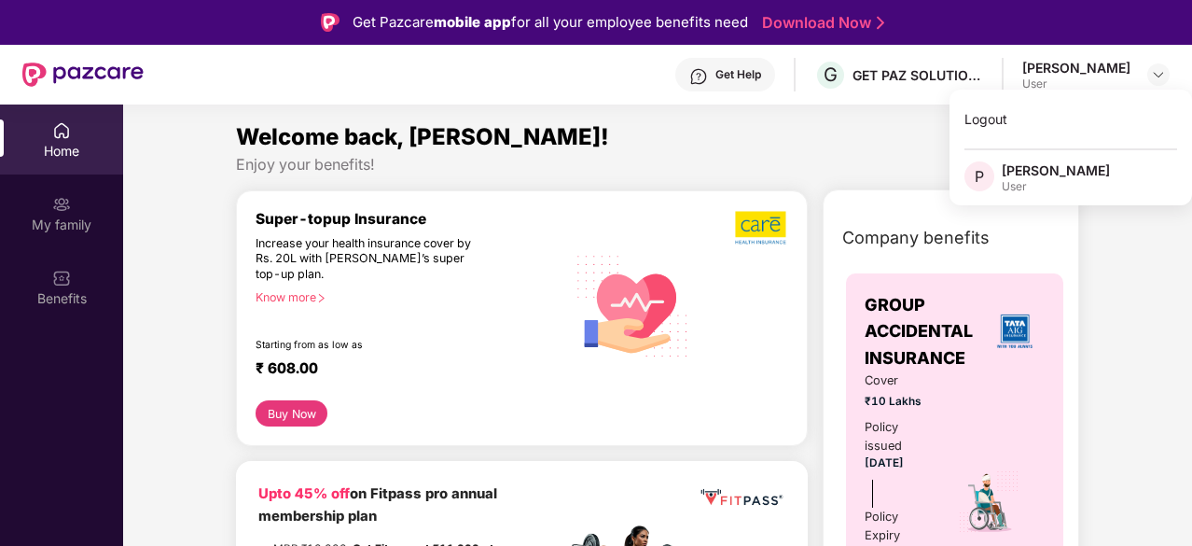
click at [51, 148] on div "Home" at bounding box center [61, 151] width 123 height 19
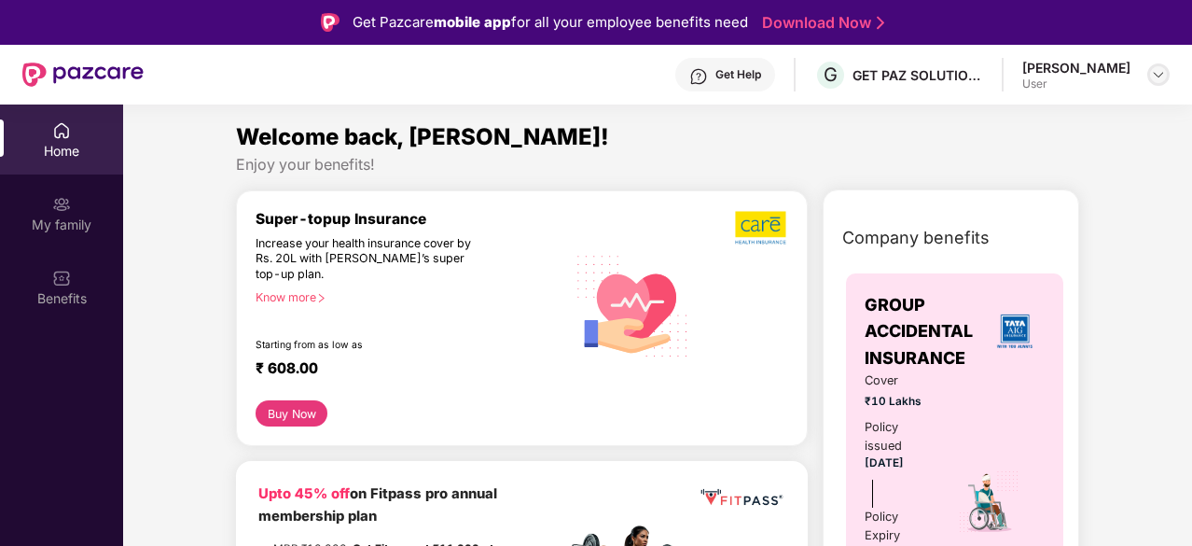
click at [1158, 70] on img at bounding box center [1158, 74] width 15 height 15
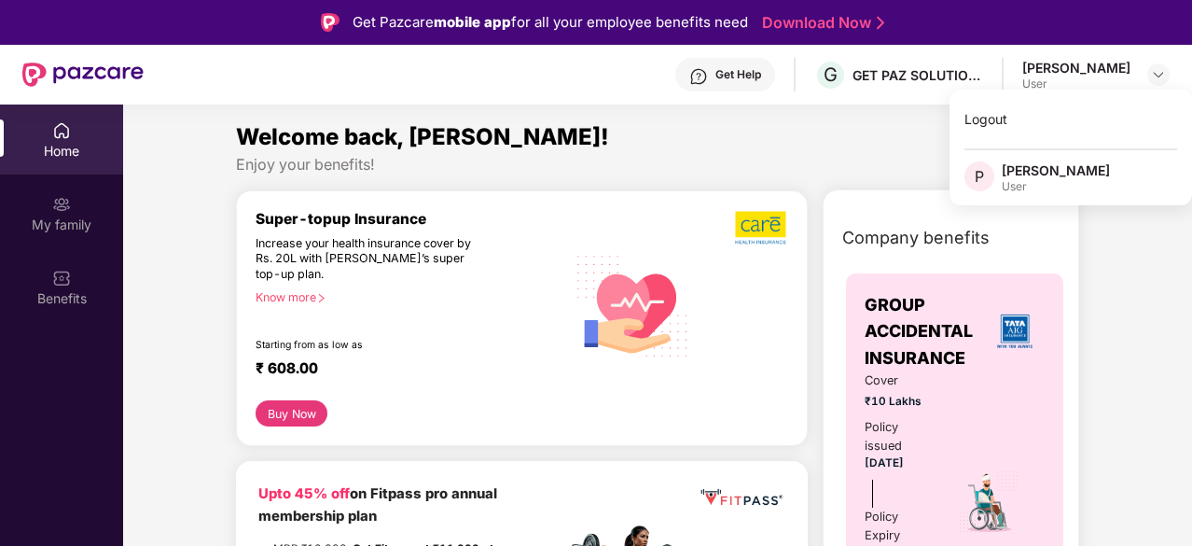
click at [804, 131] on div "Welcome back, [PERSON_NAME]!" at bounding box center [657, 136] width 843 height 35
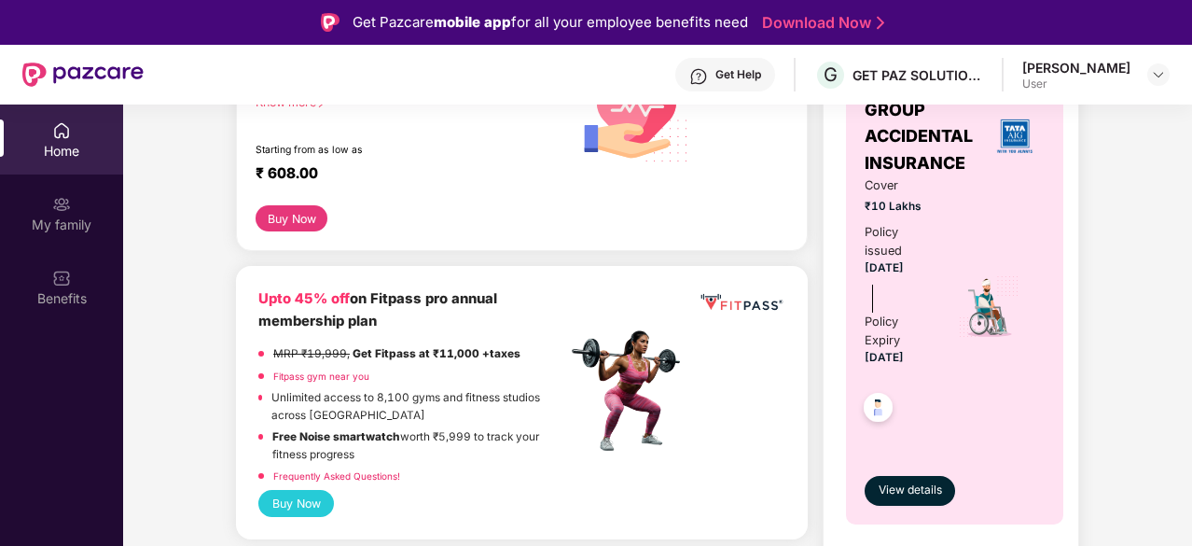
scroll to position [267, 0]
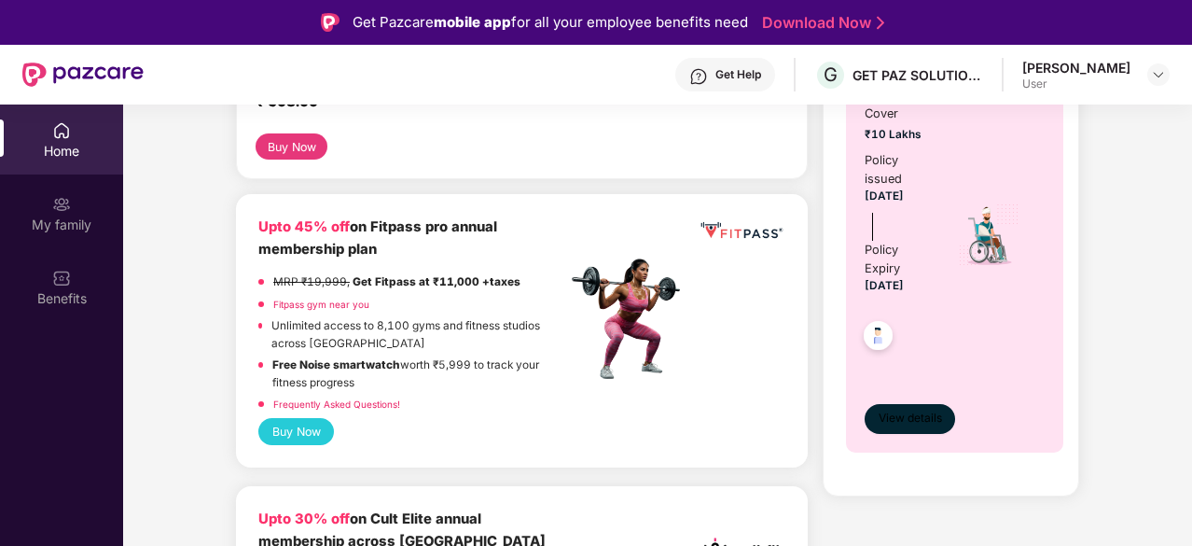
click at [922, 417] on span "View details" at bounding box center [909, 418] width 63 height 18
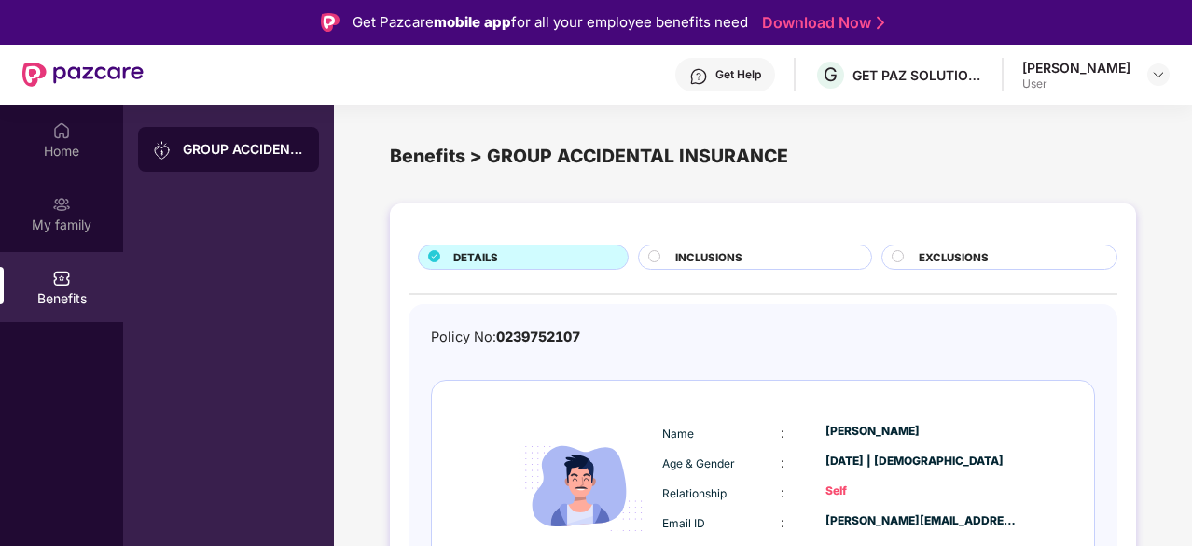
click at [653, 255] on circle at bounding box center [654, 255] width 11 height 11
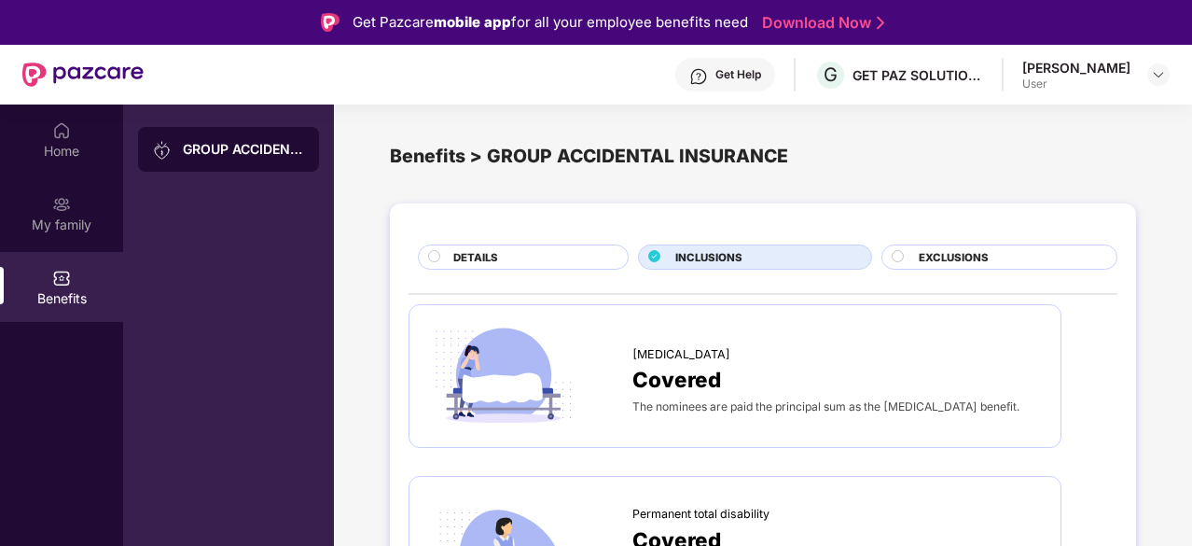
click at [891, 254] on circle at bounding box center [896, 255] width 11 height 11
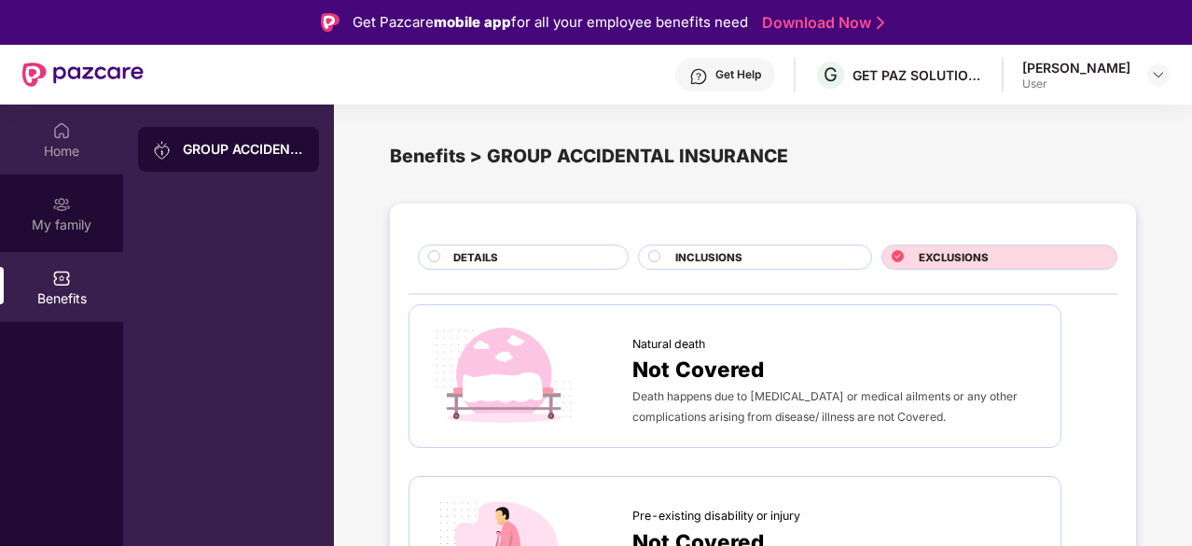
click at [65, 147] on div "Home" at bounding box center [61, 151] width 123 height 19
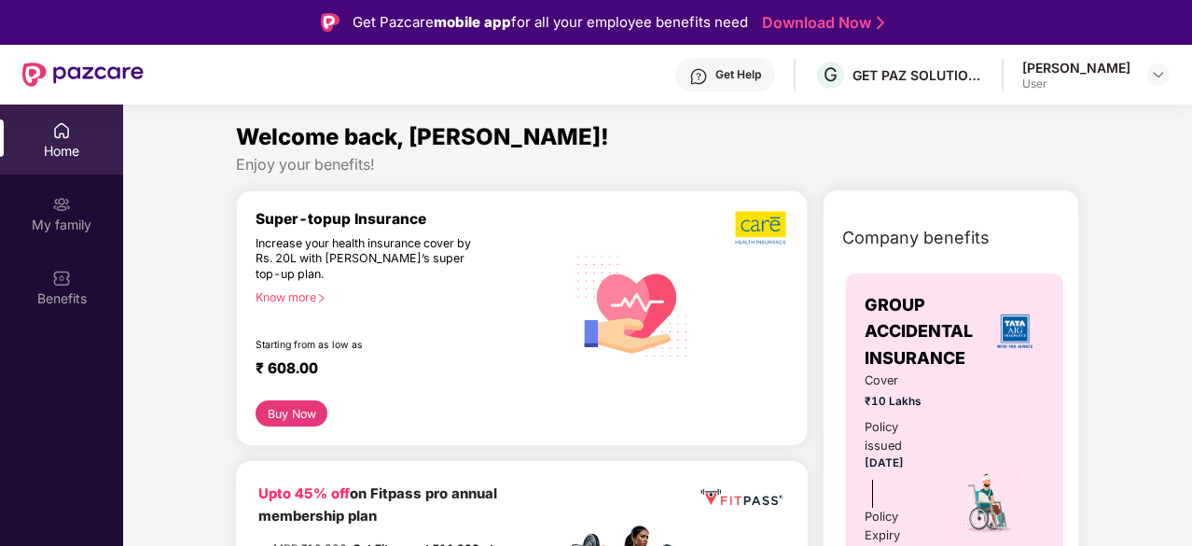
click at [730, 71] on div "Get Help" at bounding box center [738, 74] width 46 height 15
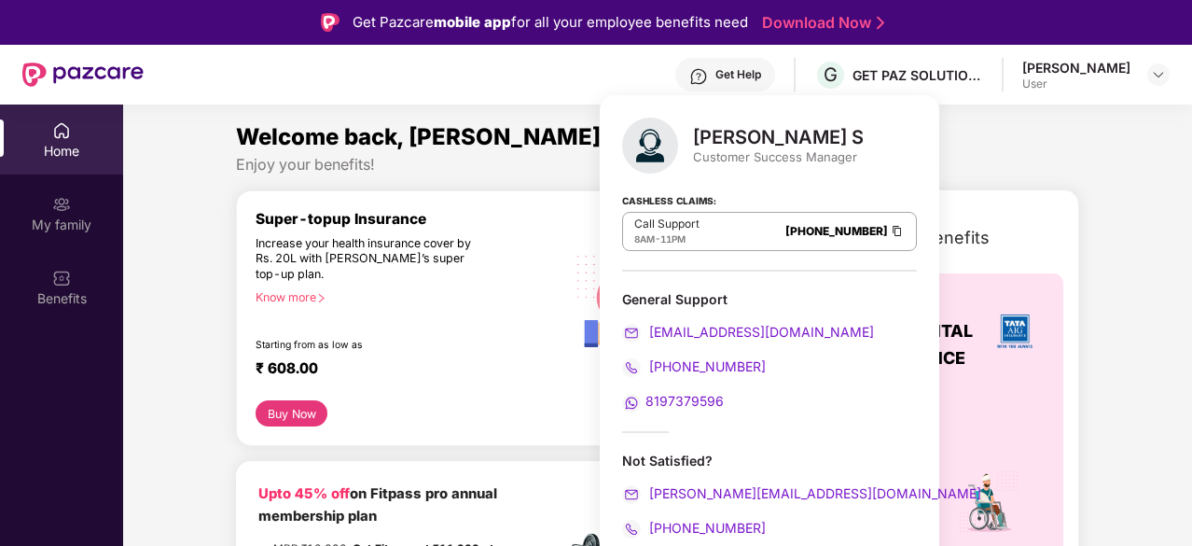
scroll to position [104, 0]
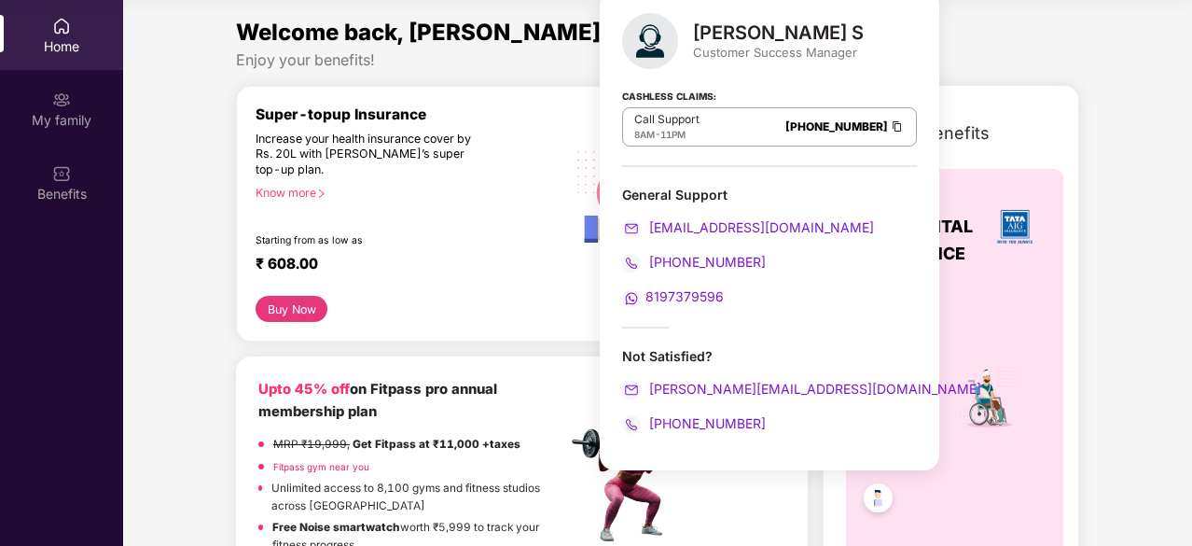
click at [511, 250] on div "Super-topup Insurance Increase your health insurance cover by Rs. 20L with [PER…" at bounding box center [411, 200] width 311 height 191
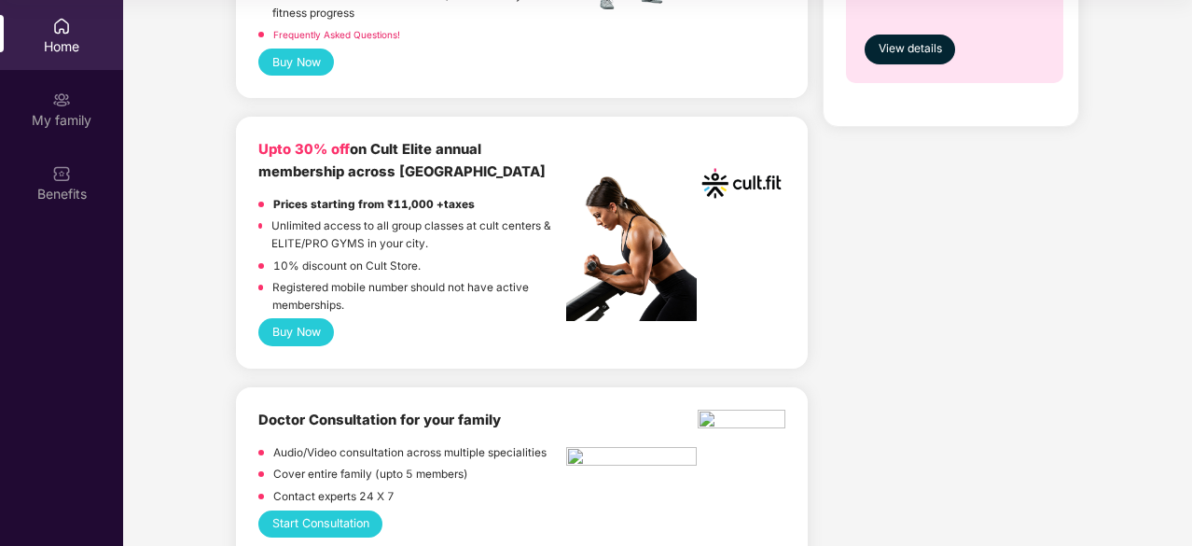
scroll to position [0, 0]
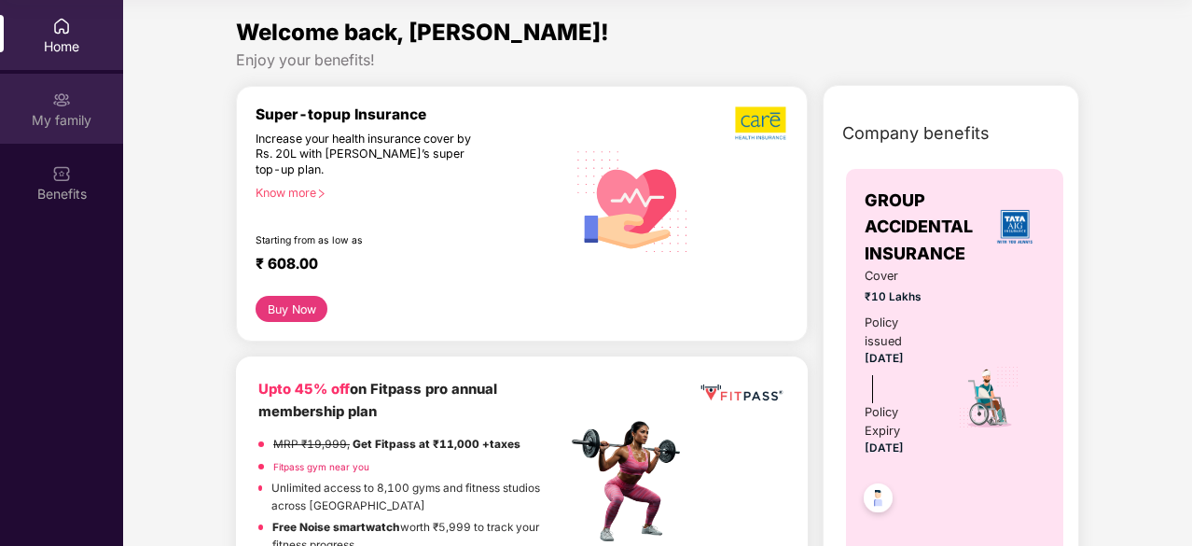
click at [37, 111] on div "My family" at bounding box center [61, 120] width 123 height 19
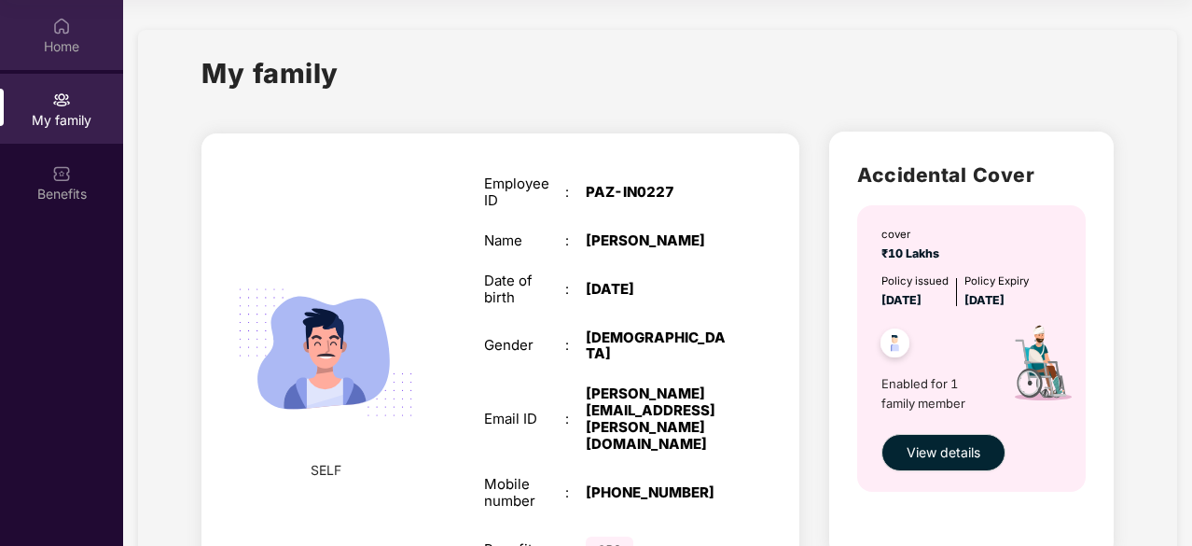
click at [76, 25] on div "Home" at bounding box center [61, 35] width 123 height 70
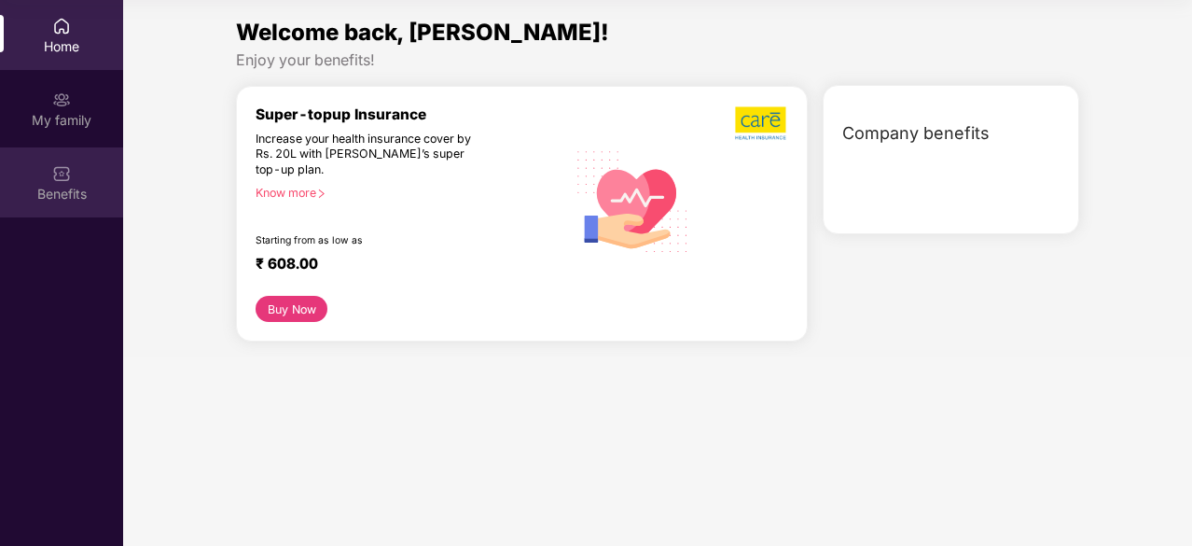
click at [60, 197] on div "Benefits" at bounding box center [61, 194] width 123 height 19
